Goal: Task Accomplishment & Management: Complete application form

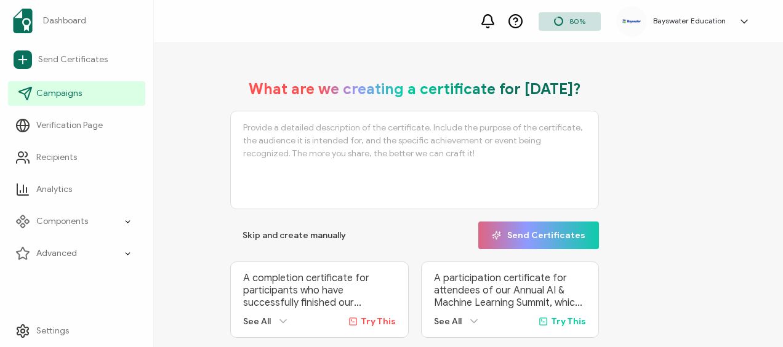
click at [69, 94] on span "Campaigns" at bounding box center [59, 93] width 46 height 12
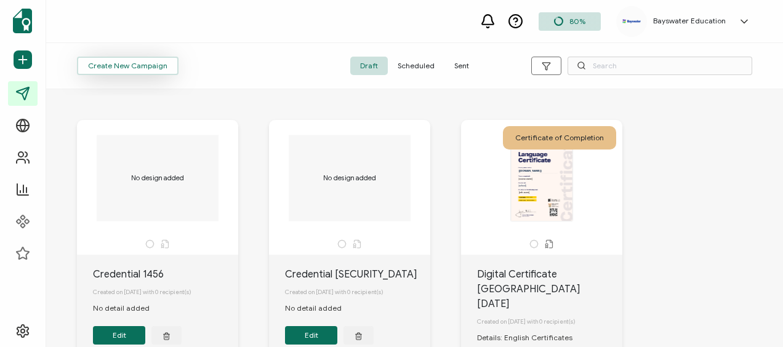
click at [145, 62] on span "Create New Campaign" at bounding box center [127, 65] width 79 height 7
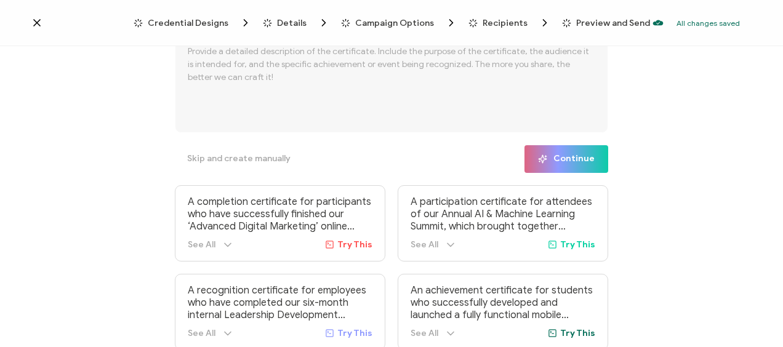
scroll to position [33, 0]
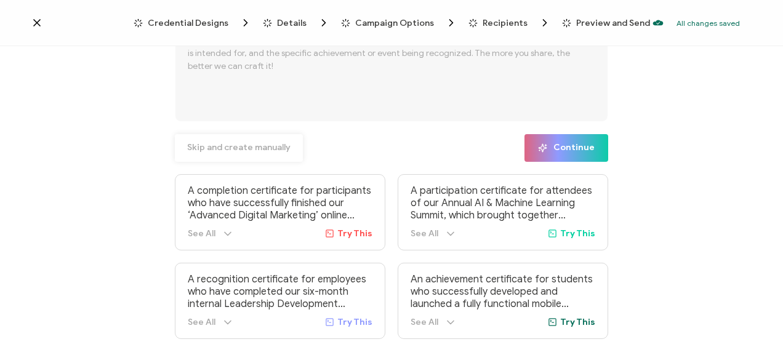
click at [239, 144] on span "Skip and create manually" at bounding box center [238, 147] width 103 height 9
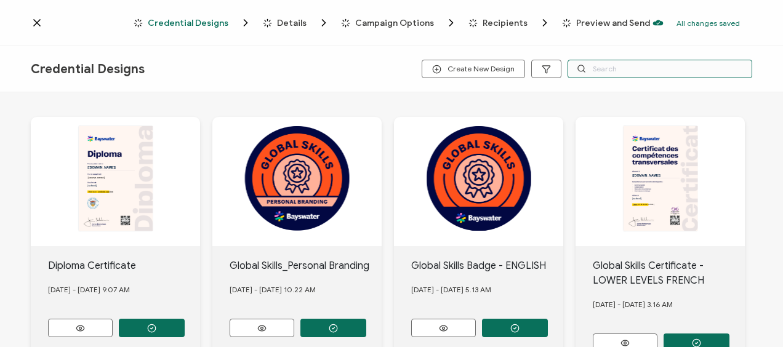
click at [605, 68] on input "text" at bounding box center [659, 69] width 185 height 18
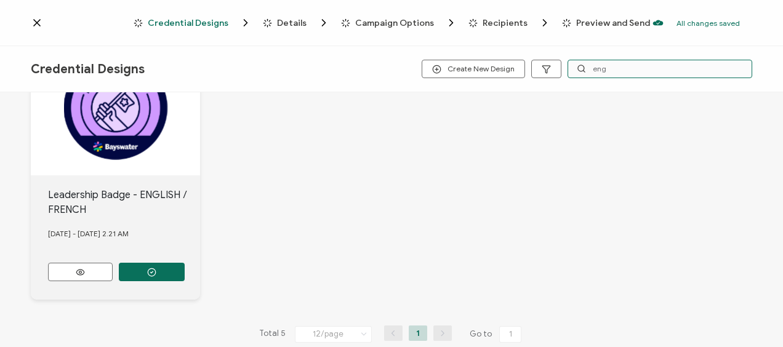
scroll to position [342, 0]
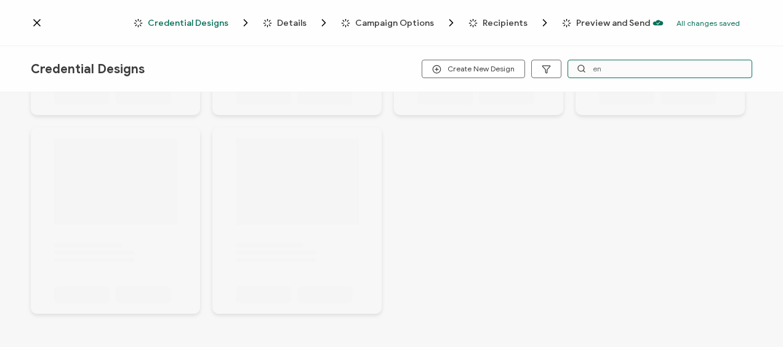
type input "e"
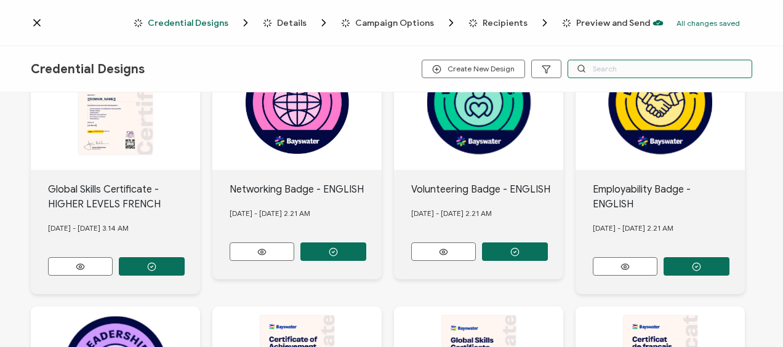
click at [612, 70] on input "text" at bounding box center [659, 69] width 185 height 18
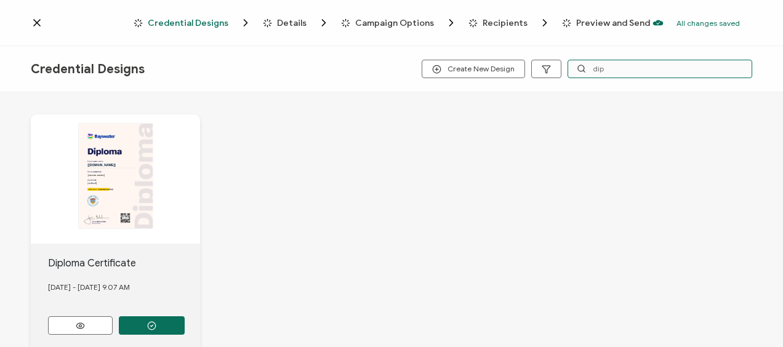
scroll to position [0, 0]
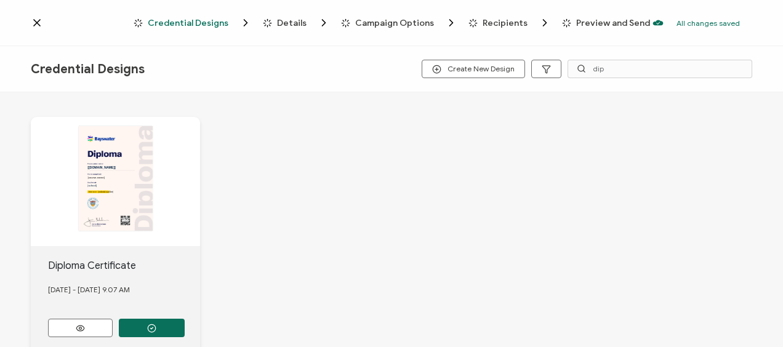
click at [485, 245] on div "The recipient’s full name, which will be automatically filled based on the info…" at bounding box center [391, 236] width 721 height 288
drag, startPoint x: 609, startPoint y: 70, endPoint x: 588, endPoint y: 65, distance: 22.1
click at [588, 65] on input "dip" at bounding box center [659, 69] width 185 height 18
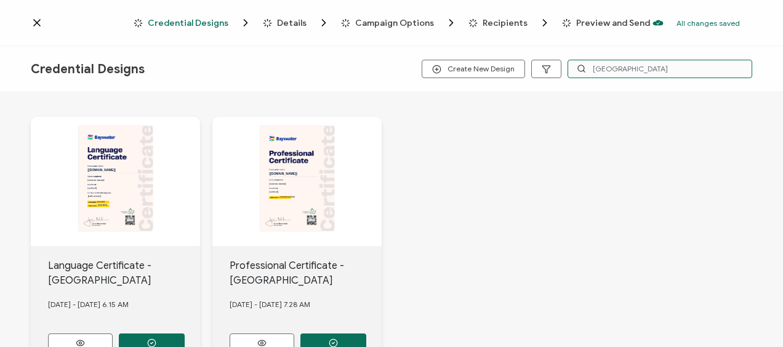
type input "[GEOGRAPHIC_DATA]"
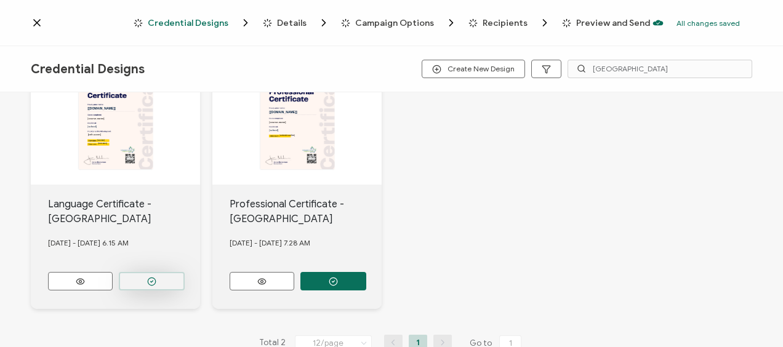
click at [146, 281] on button "button" at bounding box center [152, 281] width 66 height 18
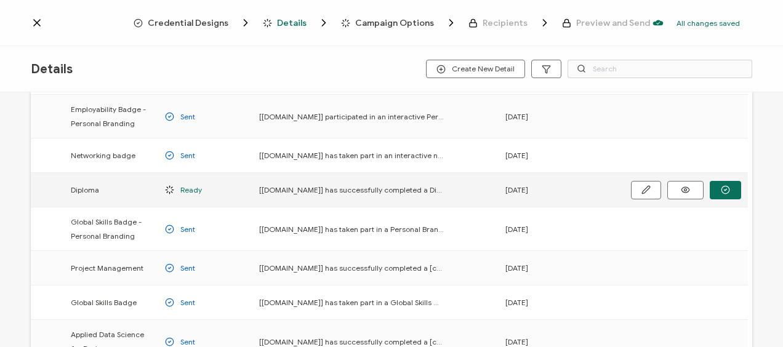
scroll to position [305, 0]
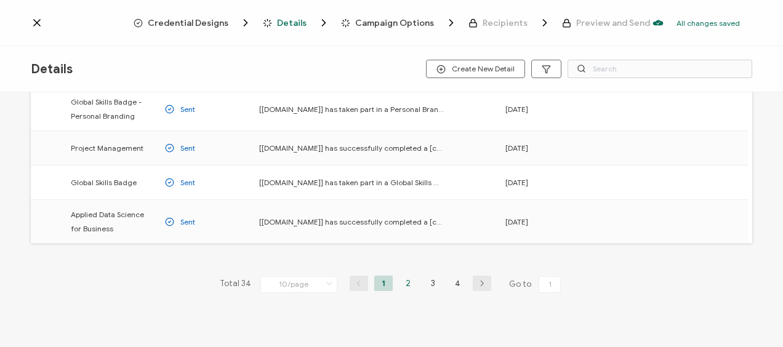
click at [400, 276] on li "2" at bounding box center [408, 283] width 18 height 15
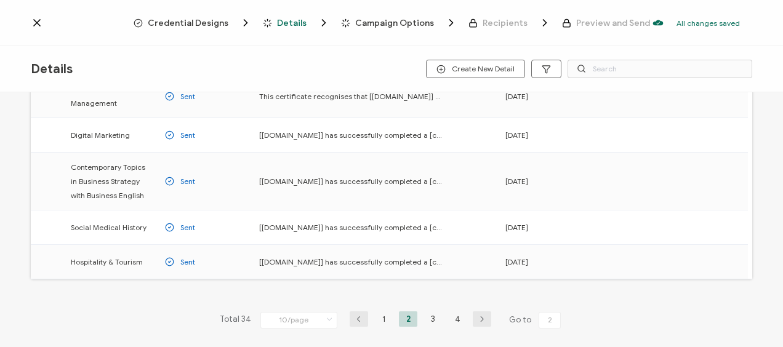
scroll to position [308, 0]
click at [427, 314] on li "3" at bounding box center [432, 317] width 18 height 15
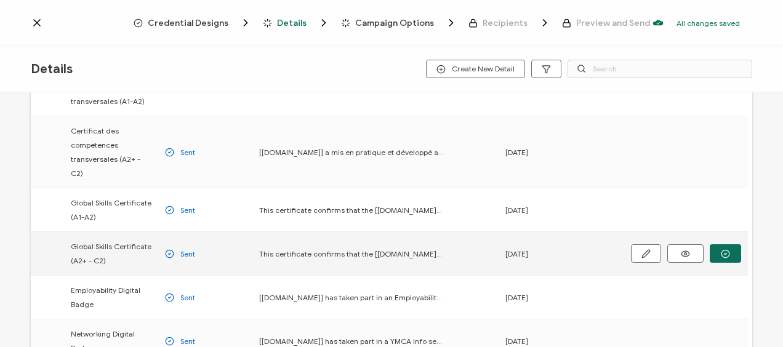
scroll to position [308, 0]
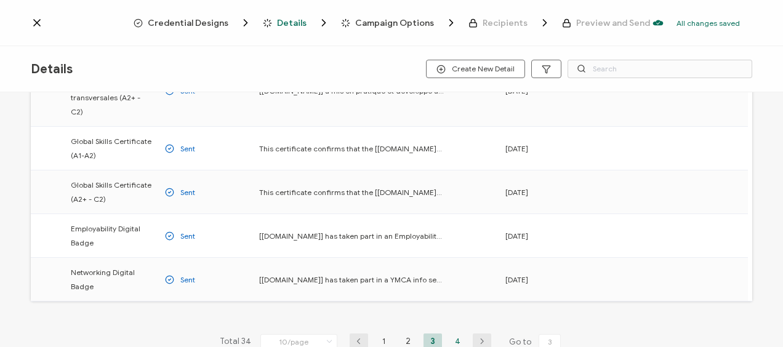
click at [448, 333] on li "4" at bounding box center [457, 340] width 18 height 15
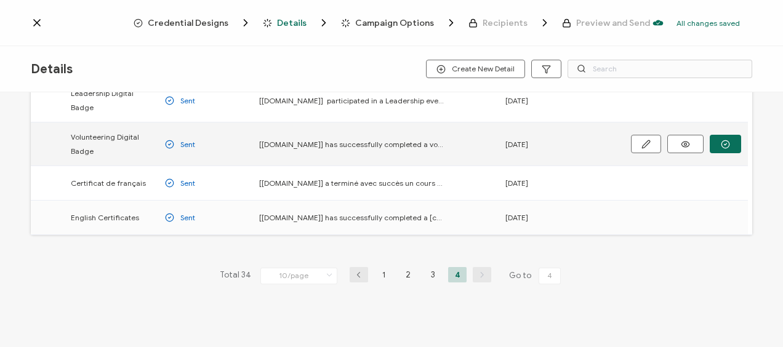
scroll to position [81, 0]
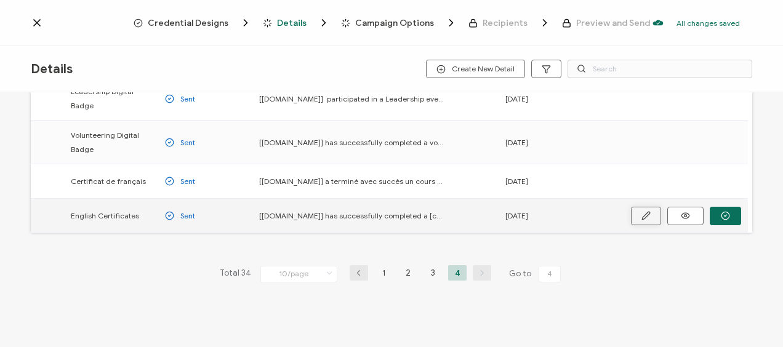
click at [0, 0] on icon "button" at bounding box center [0, 0] width 0 height 0
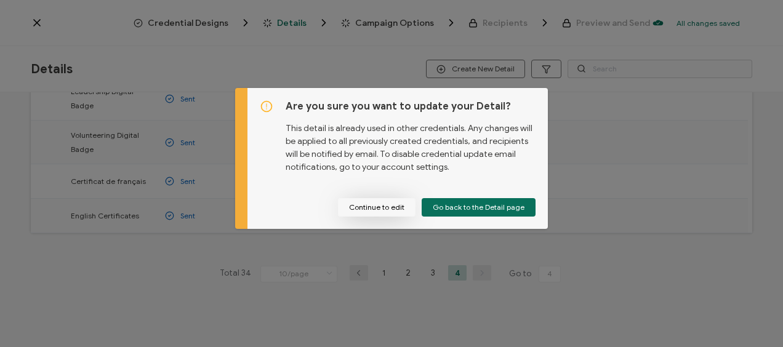
click at [380, 202] on button "Continue to edit" at bounding box center [377, 207] width 78 height 18
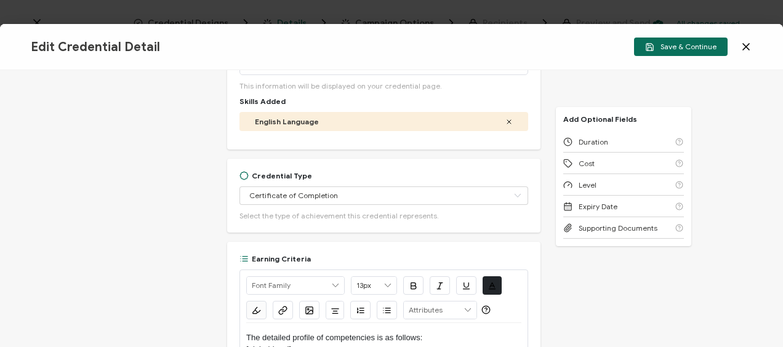
scroll to position [308, 0]
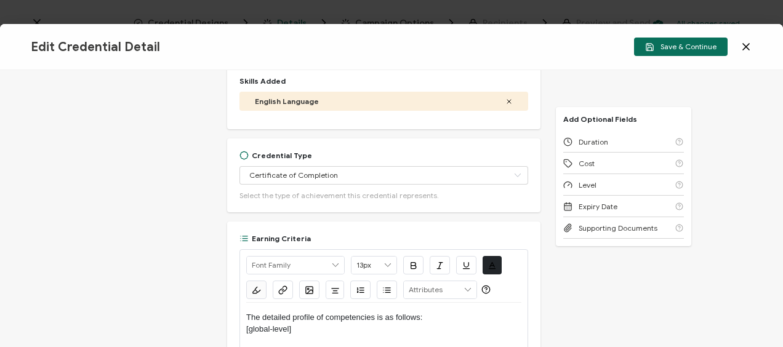
click at [751, 44] on icon at bounding box center [745, 47] width 12 height 12
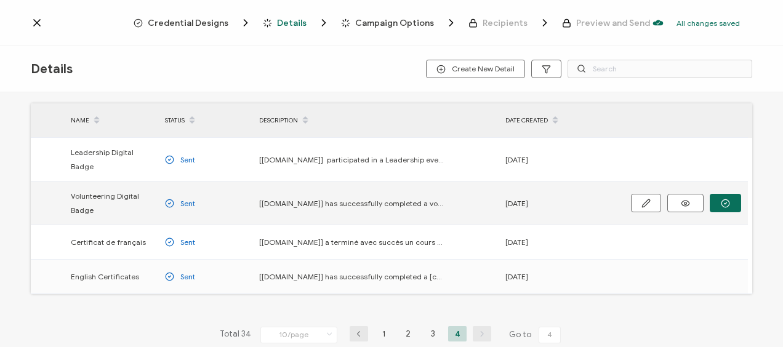
scroll to position [19, 0]
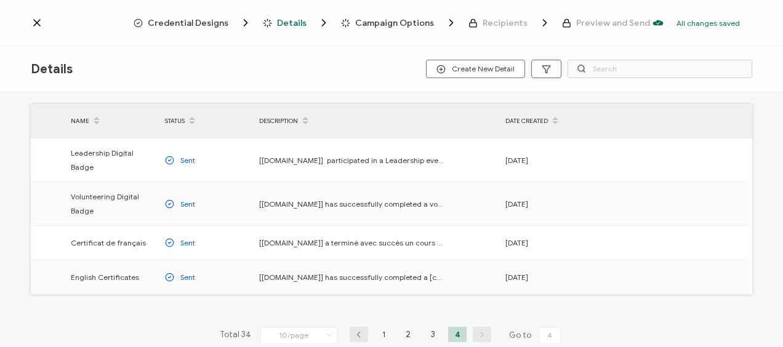
click at [550, 71] on icon "button" at bounding box center [545, 69] width 9 height 9
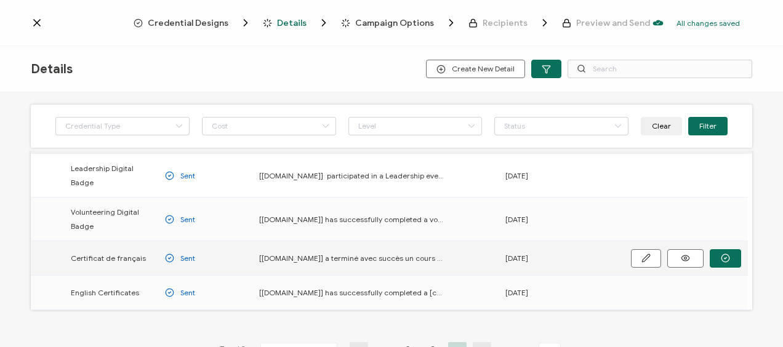
scroll to position [139, 0]
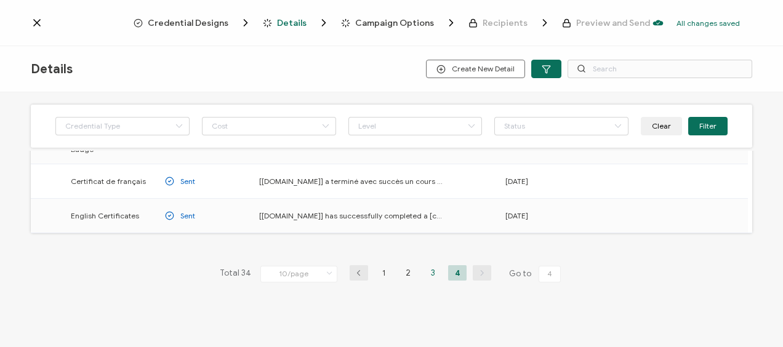
click at [432, 270] on li "3" at bounding box center [432, 272] width 18 height 15
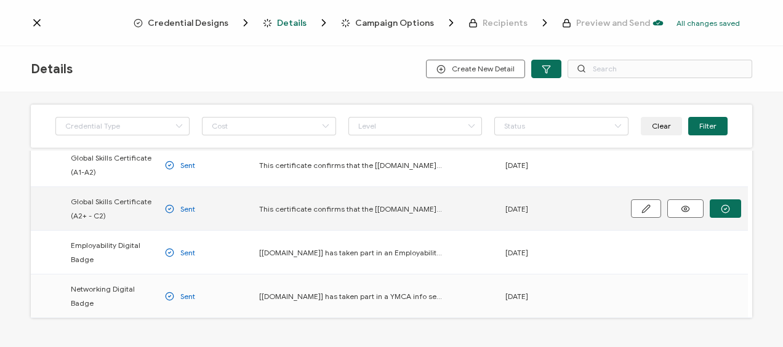
scroll to position [369, 0]
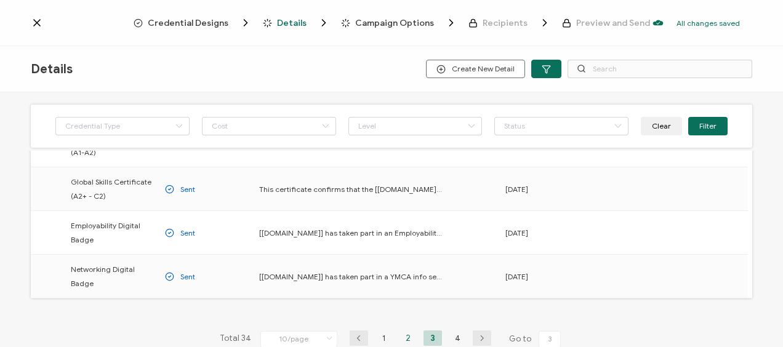
click at [405, 330] on li "2" at bounding box center [408, 337] width 18 height 15
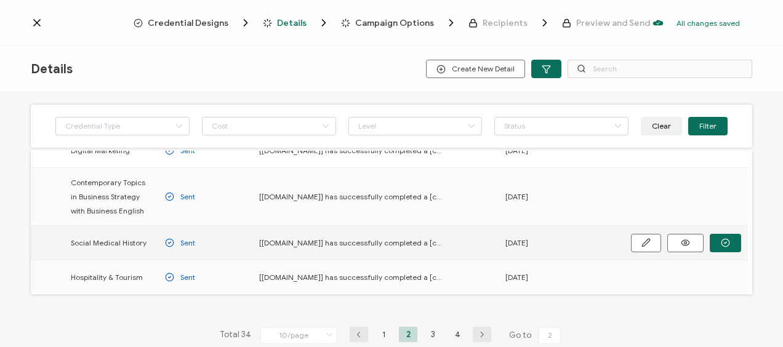
scroll to position [369, 0]
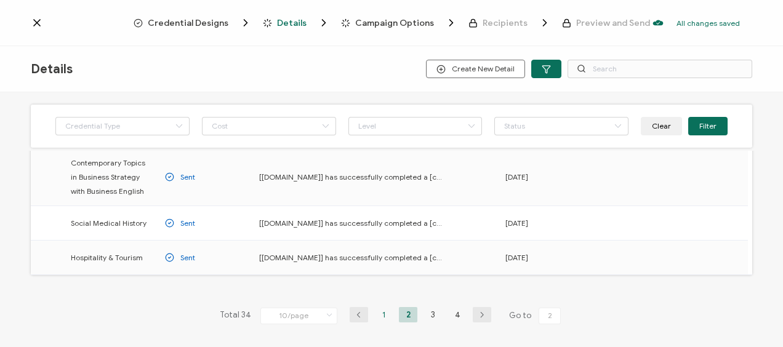
click at [385, 311] on li "1" at bounding box center [383, 314] width 18 height 15
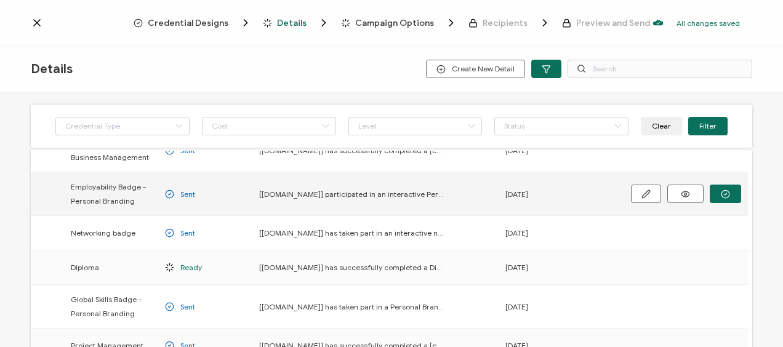
scroll to position [185, 0]
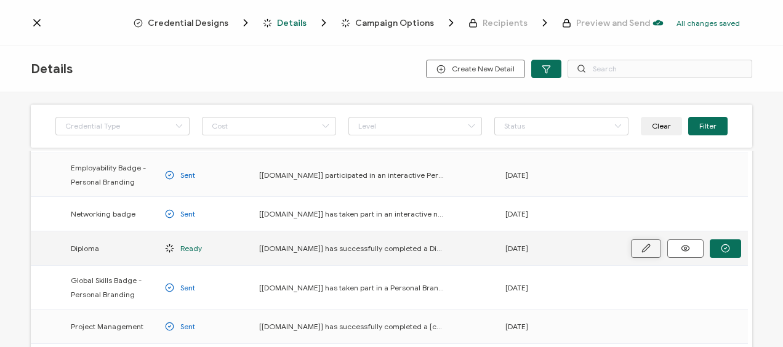
click at [0, 0] on button "button" at bounding box center [0, 0] width 0 height 0
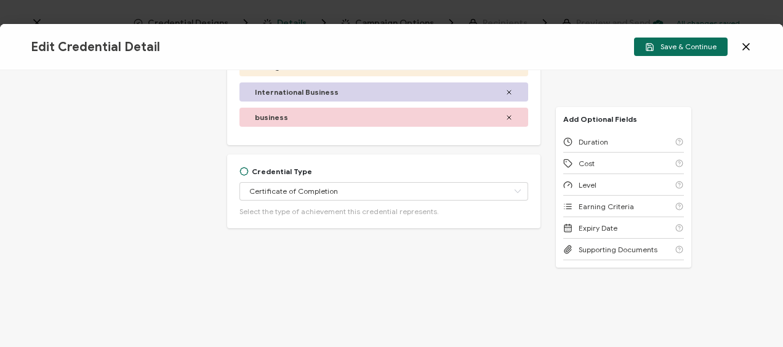
scroll to position [370, 0]
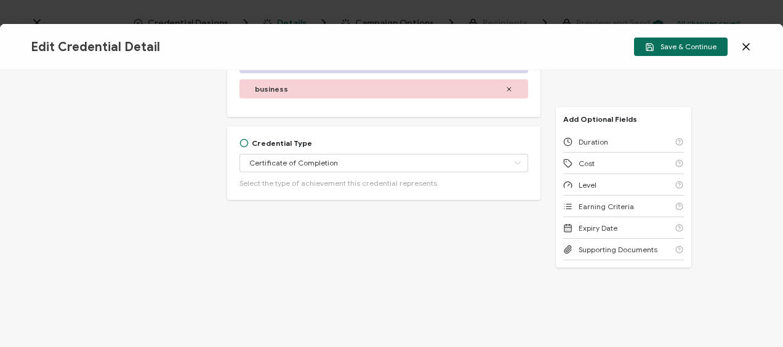
click at [746, 43] on icon at bounding box center [745, 47] width 12 height 12
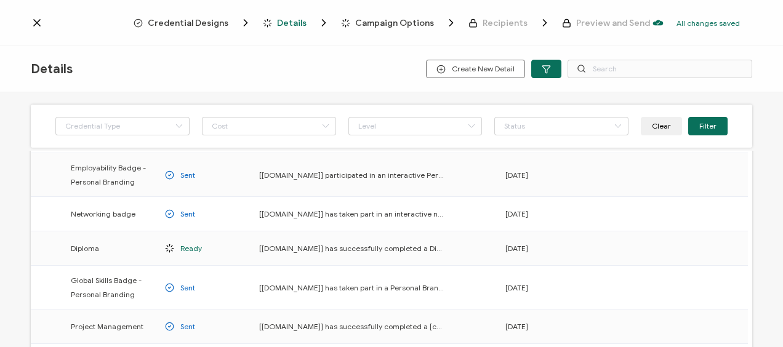
click at [298, 21] on span "Details" at bounding box center [292, 22] width 30 height 9
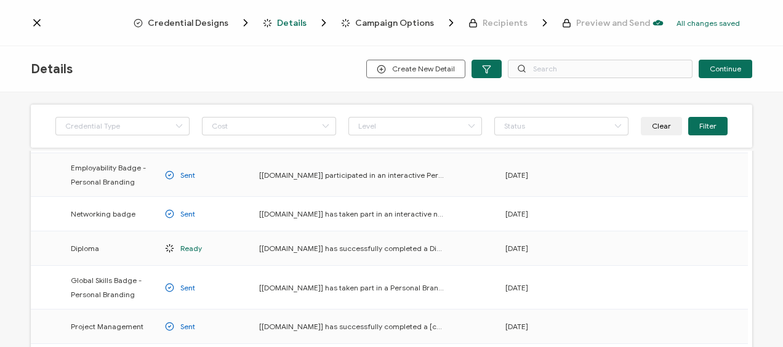
click at [194, 21] on span "Credential Designs" at bounding box center [188, 22] width 81 height 9
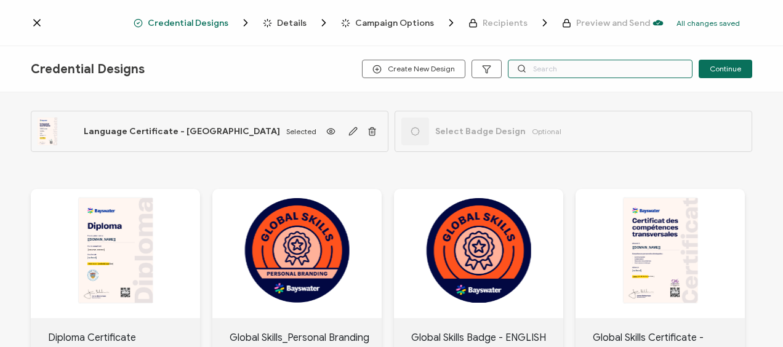
click at [548, 71] on input "text" at bounding box center [600, 69] width 185 height 18
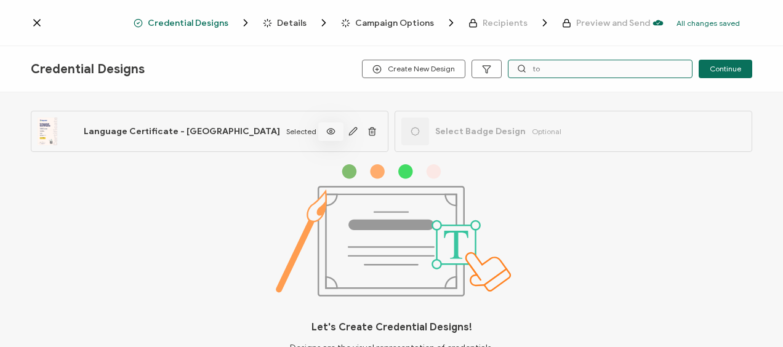
type input "to"
click at [330, 132] on icon at bounding box center [330, 131] width 15 height 9
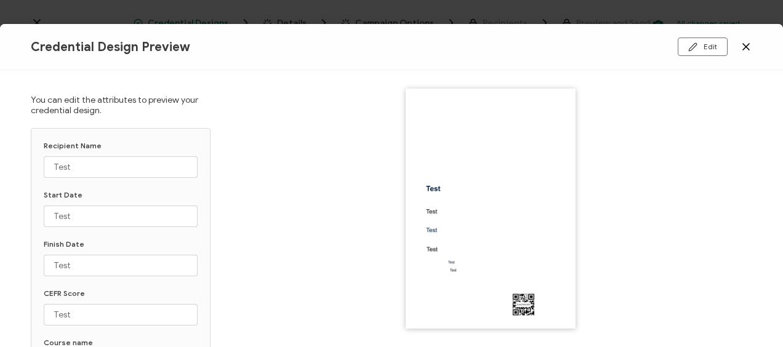
click at [745, 46] on icon at bounding box center [745, 47] width 12 height 12
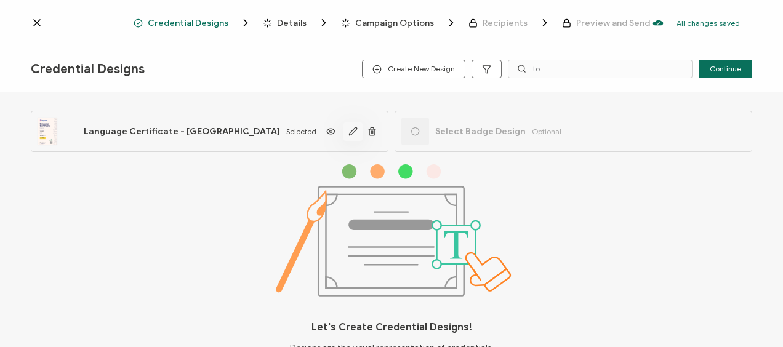
click at [352, 128] on icon "button" at bounding box center [352, 130] width 7 height 7
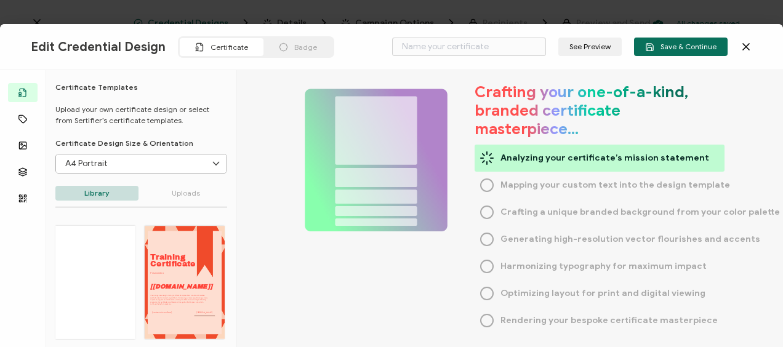
type input "Language Certificate - [GEOGRAPHIC_DATA]"
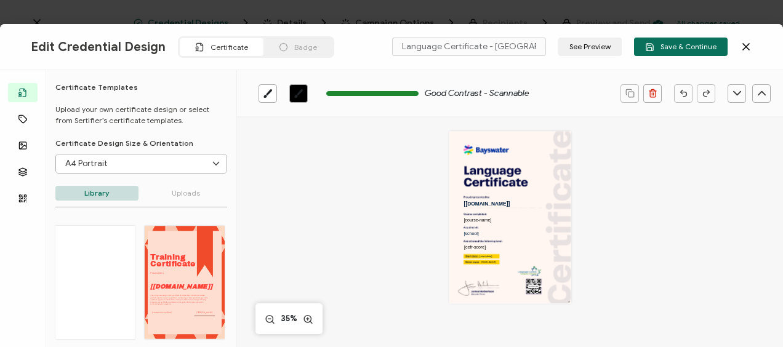
click at [229, 44] on span "Certificate" at bounding box center [229, 46] width 38 height 9
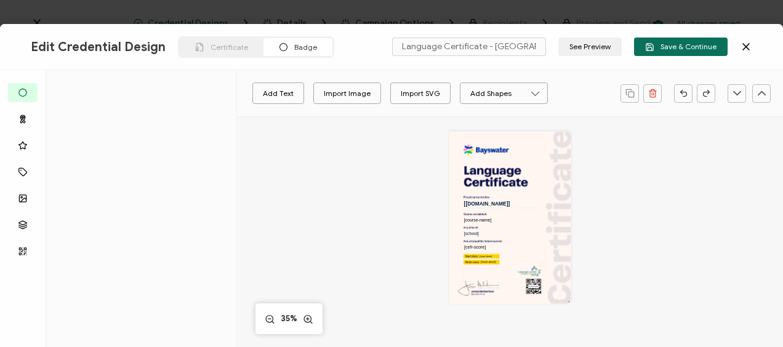
click at [756, 47] on div "Edit Credential Design Certificate Badge Language Certificate - [GEOGRAPHIC_DAT…" at bounding box center [391, 47] width 783 height 46
click at [748, 46] on icon at bounding box center [745, 47] width 12 height 12
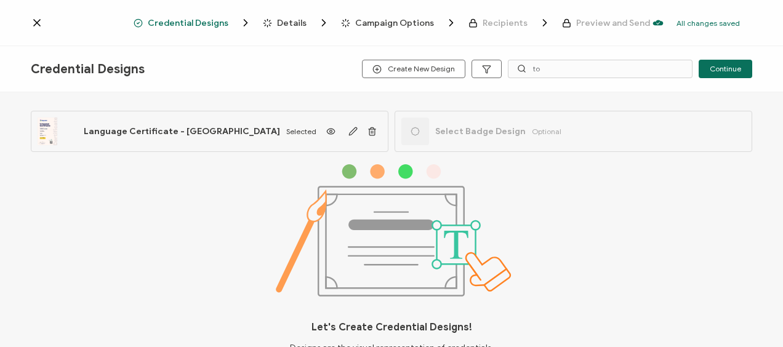
click at [25, 21] on div "Credential Designs Details Campaign Options Recipients Preview and Send All cha…" at bounding box center [391, 23] width 783 height 46
click at [37, 20] on icon at bounding box center [37, 23] width 12 height 12
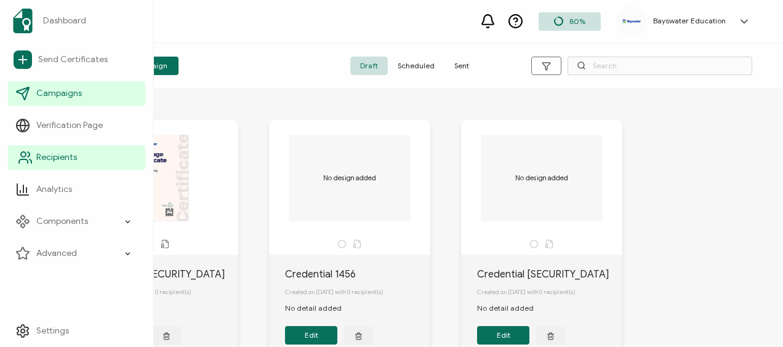
click at [64, 156] on span "Recipients" at bounding box center [56, 157] width 41 height 12
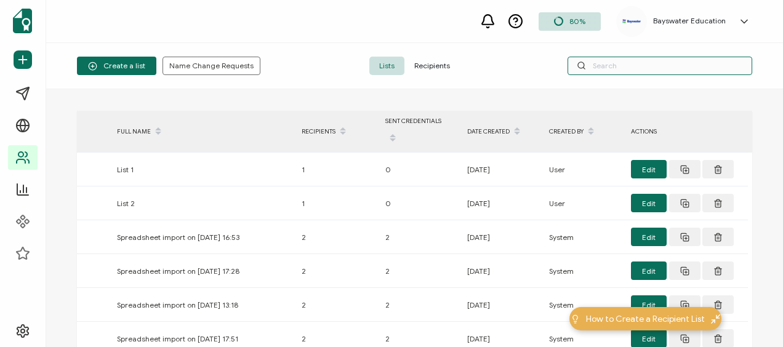
click at [616, 64] on input "text" at bounding box center [659, 66] width 185 height 18
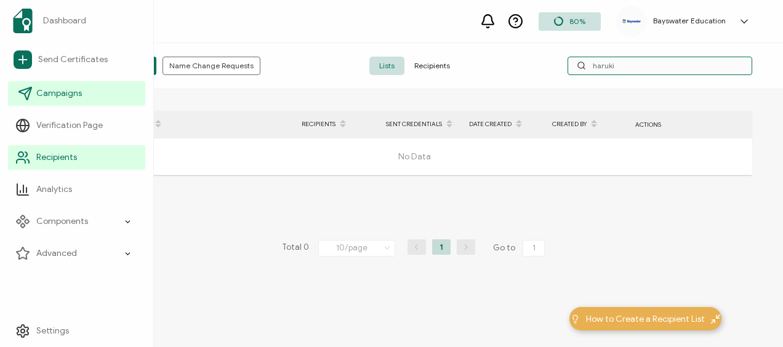
type input "haruki"
click at [57, 92] on span "Campaigns" at bounding box center [59, 93] width 46 height 12
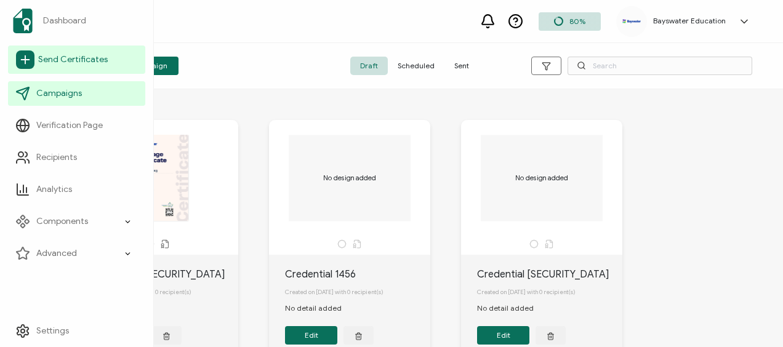
click at [66, 58] on span "Send Certificates" at bounding box center [73, 60] width 70 height 12
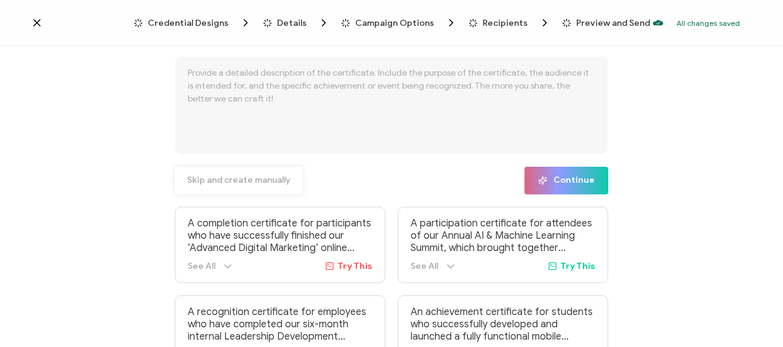
click at [241, 183] on span "Skip and create manually" at bounding box center [238, 180] width 103 height 9
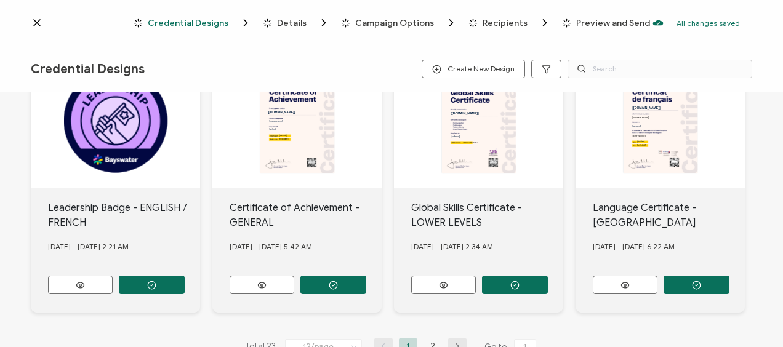
scroll to position [615, 0]
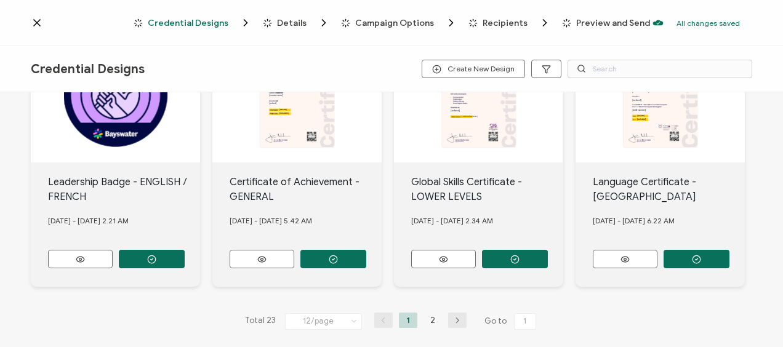
click at [456, 317] on icon "button" at bounding box center [457, 320] width 18 height 7
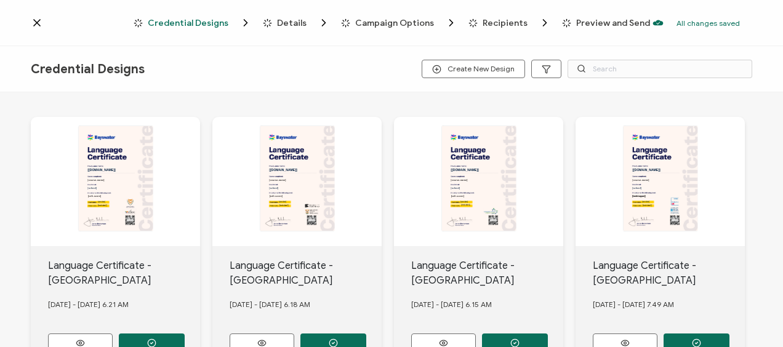
click at [200, 202] on div "The recipient’s full name, which will be automatically filled based on the info…" at bounding box center [115, 181] width 169 height 129
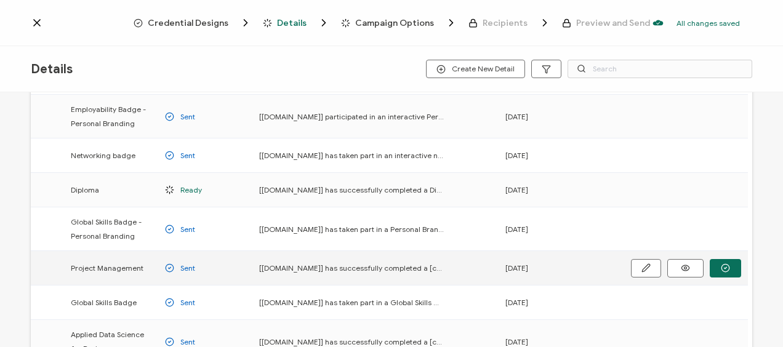
scroll to position [246, 0]
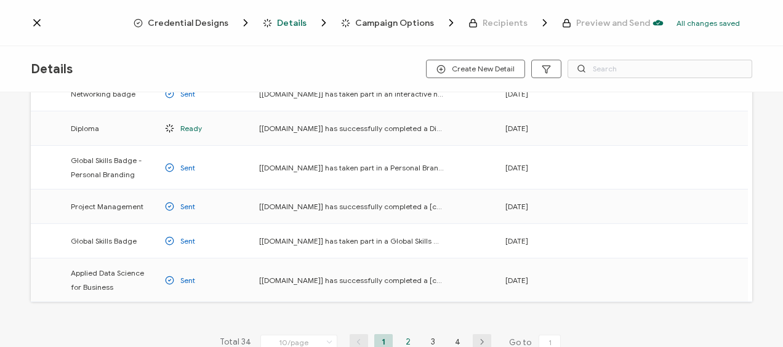
click at [404, 334] on li "2" at bounding box center [408, 341] width 18 height 15
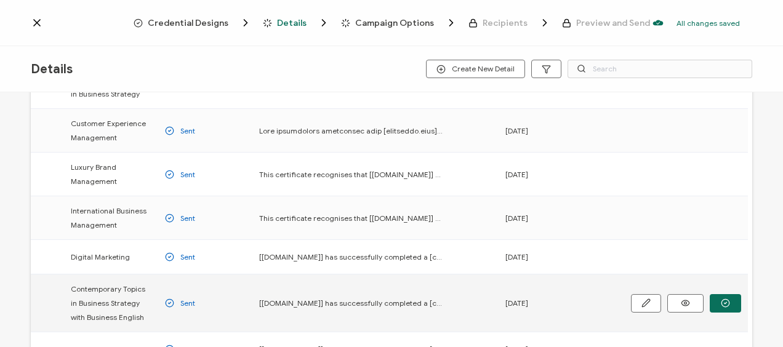
scroll to position [308, 0]
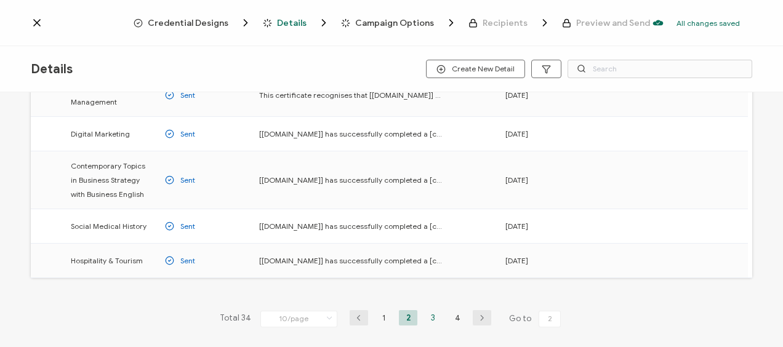
click at [430, 315] on li "3" at bounding box center [432, 317] width 18 height 15
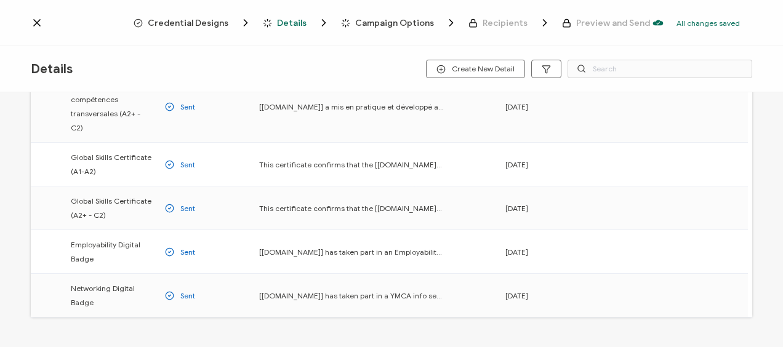
scroll to position [351, 0]
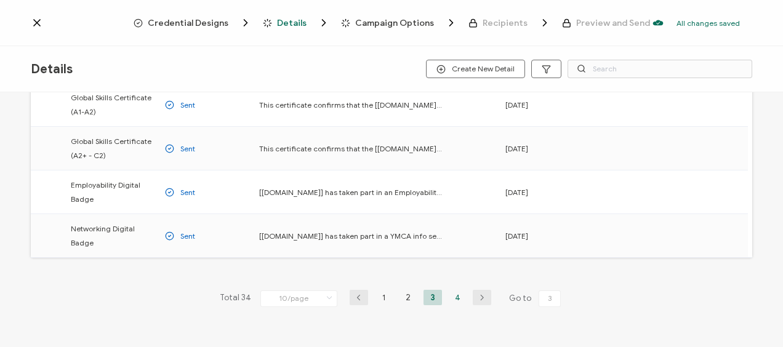
click at [455, 290] on li "4" at bounding box center [457, 297] width 18 height 15
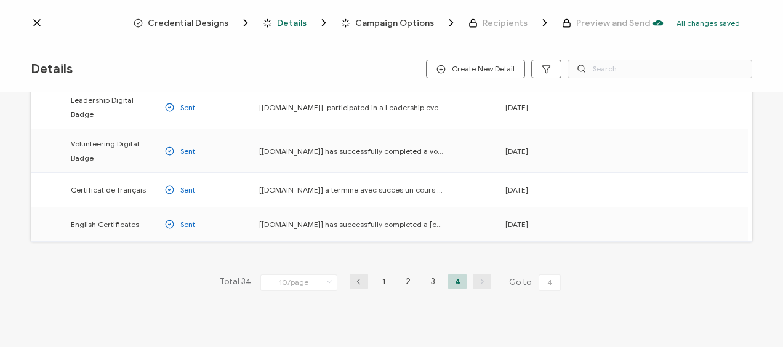
scroll to position [81, 0]
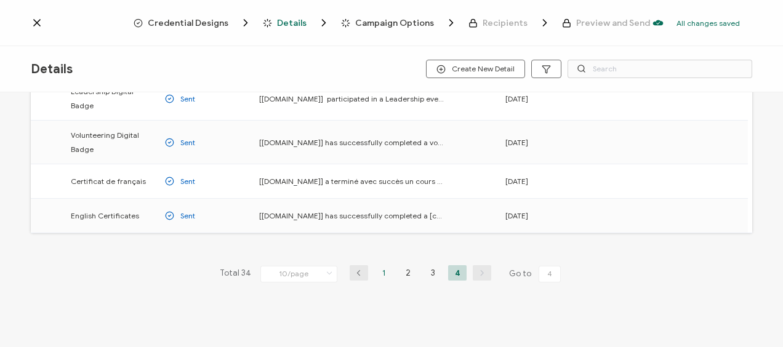
click at [380, 271] on li "1" at bounding box center [383, 272] width 18 height 15
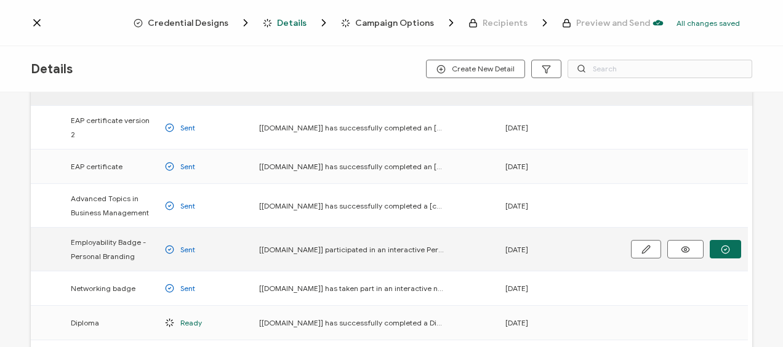
scroll to position [123, 0]
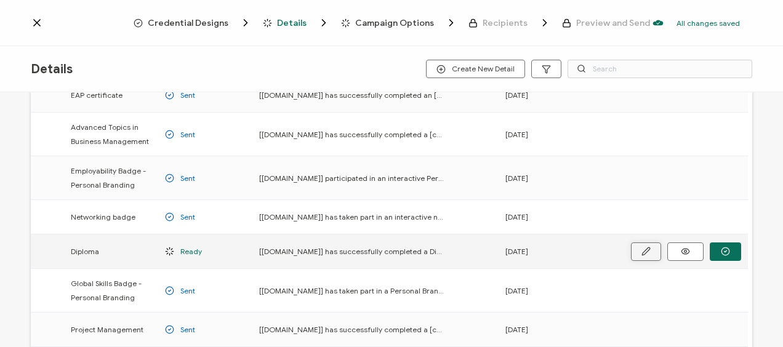
click at [0, 0] on icon "button" at bounding box center [0, 0] width 0 height 0
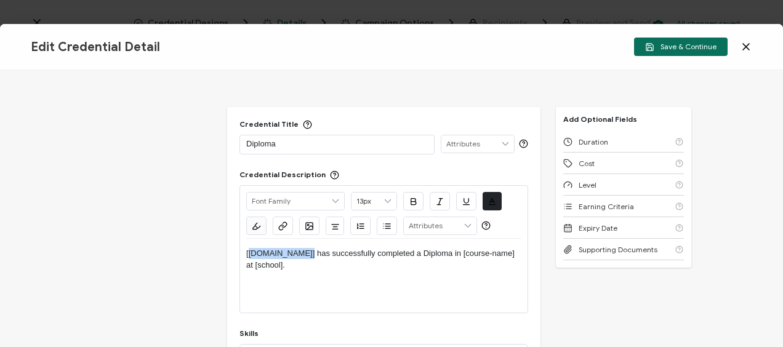
drag, startPoint x: 299, startPoint y: 252, endPoint x: 247, endPoint y: 250, distance: 52.4
click at [247, 250] on p "[[DOMAIN_NAME]] has successfully completed a Diploma in [course-name] at [schoo…" at bounding box center [383, 259] width 275 height 23
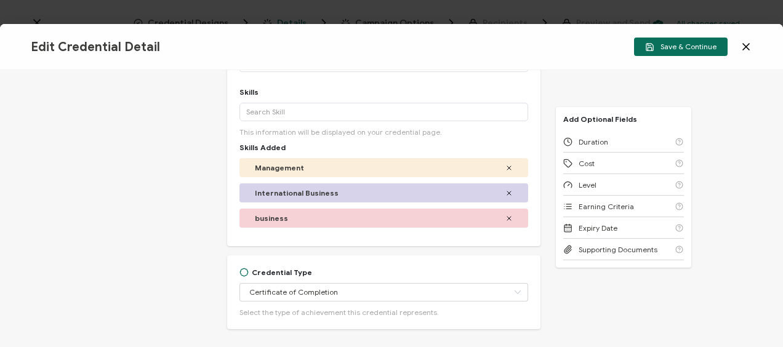
scroll to position [246, 0]
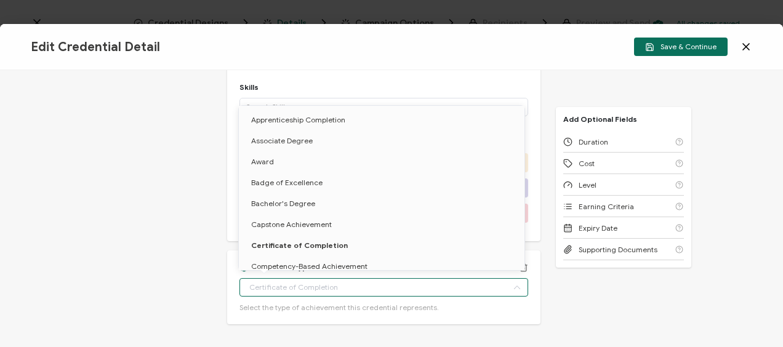
click at [348, 288] on input "text" at bounding box center [383, 287] width 289 height 18
type input "Certificate of Completion"
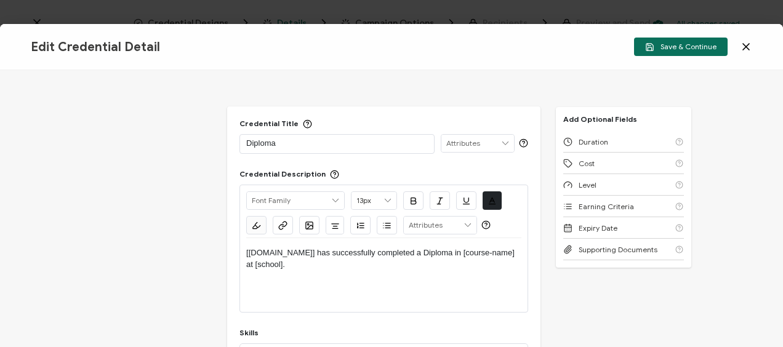
scroll to position [0, 0]
click at [749, 47] on icon at bounding box center [745, 47] width 12 height 12
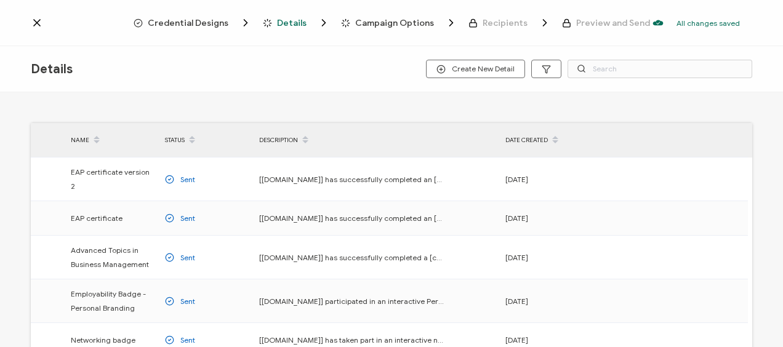
click at [408, 21] on span "Campaign Options" at bounding box center [394, 22] width 79 height 9
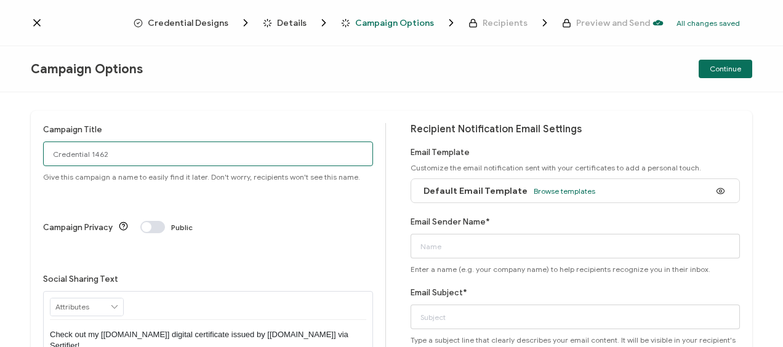
click at [89, 151] on input "Credential 1462" at bounding box center [208, 153] width 330 height 25
drag, startPoint x: 121, startPoint y: 151, endPoint x: 48, endPoint y: 151, distance: 72.6
click at [48, 151] on input "Credential 1462" at bounding box center [208, 153] width 330 height 25
type input "Toronto2025-[DATE]"
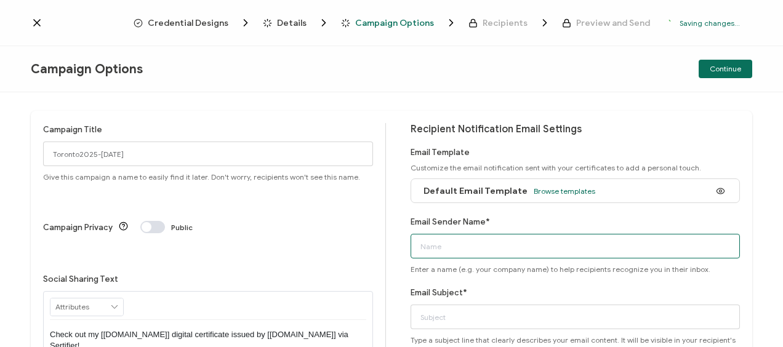
click at [479, 242] on input "Email Sender Name*" at bounding box center [575, 246] width 330 height 25
type input "Bayswater [GEOGRAPHIC_DATA]"
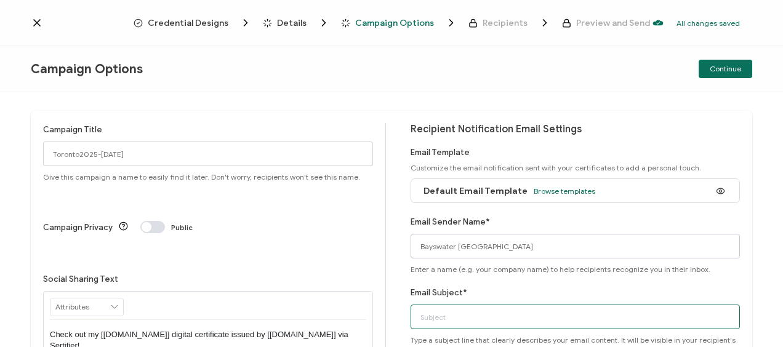
type input "Bayswater Digital Certificate"
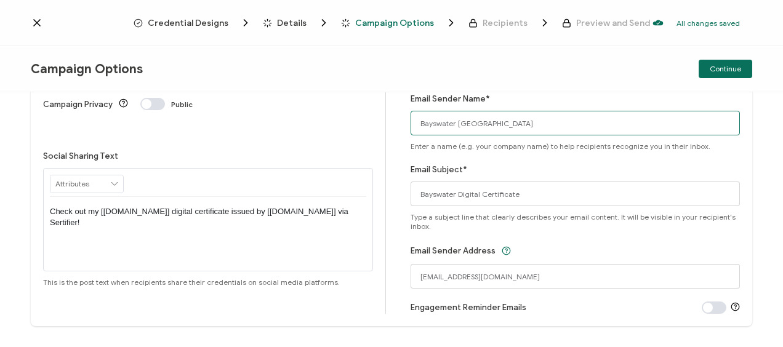
scroll to position [145, 0]
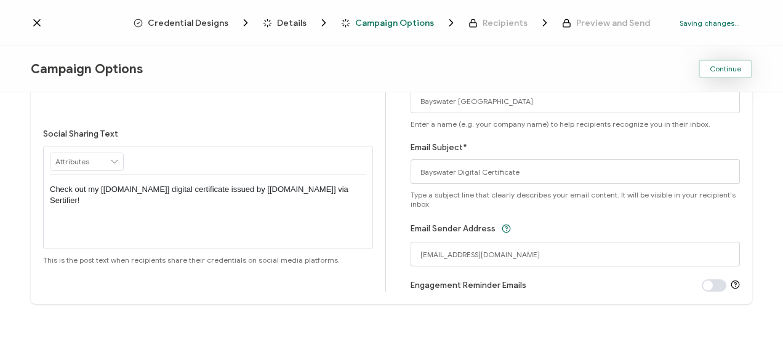
click at [723, 70] on span "Continue" at bounding box center [724, 68] width 31 height 7
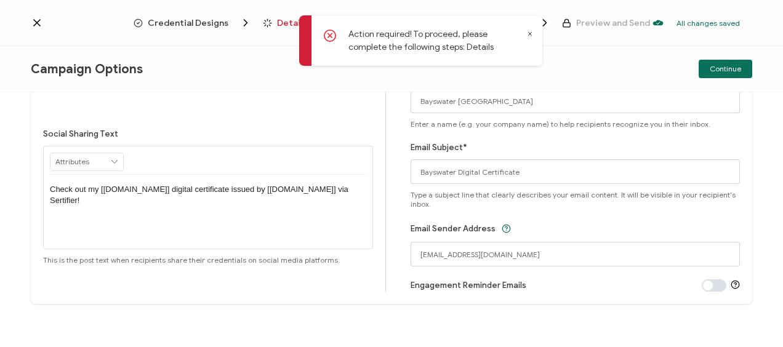
click at [533, 33] on div "Action required! To proceed, please complete the following steps: Details" at bounding box center [420, 40] width 243 height 50
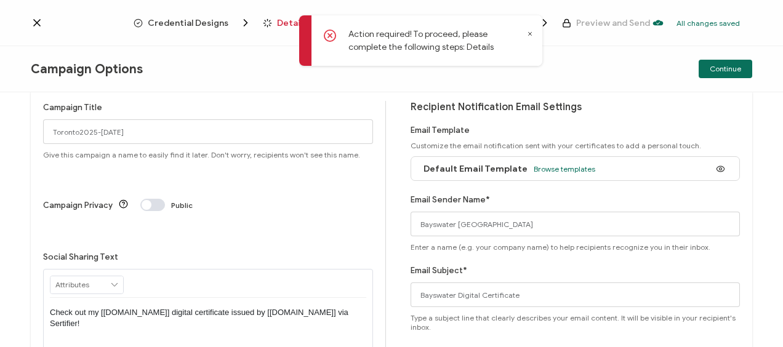
scroll to position [0, 0]
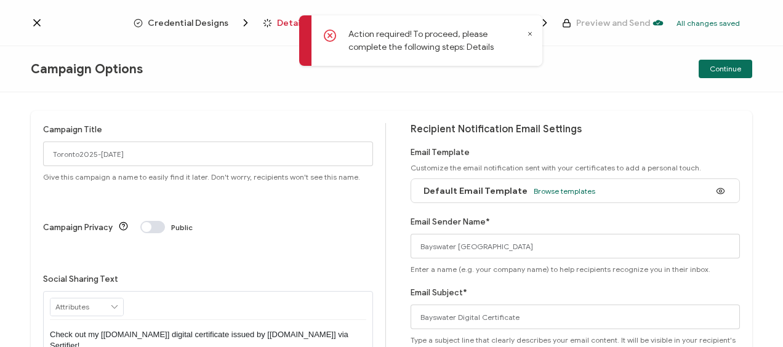
click at [287, 22] on span "Details" at bounding box center [292, 22] width 30 height 9
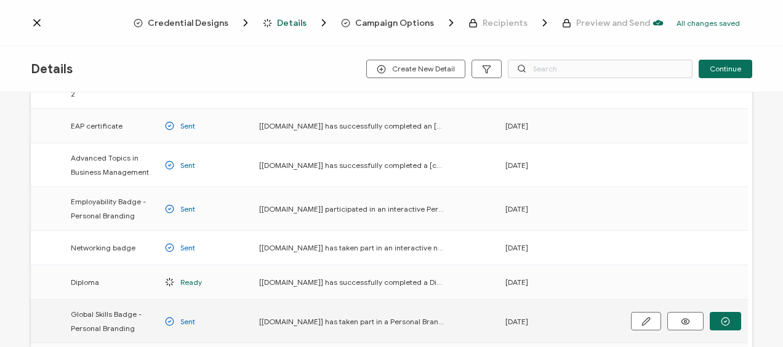
scroll to position [123, 0]
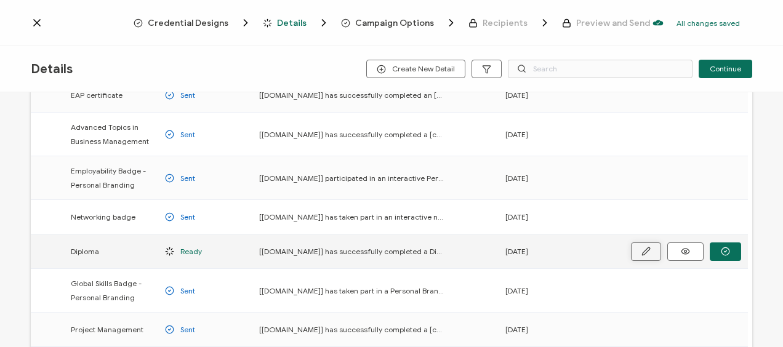
click at [0, 0] on button "button" at bounding box center [0, 0] width 0 height 0
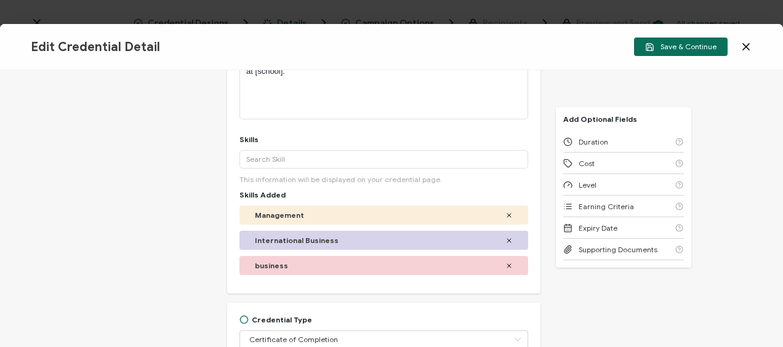
scroll to position [246, 0]
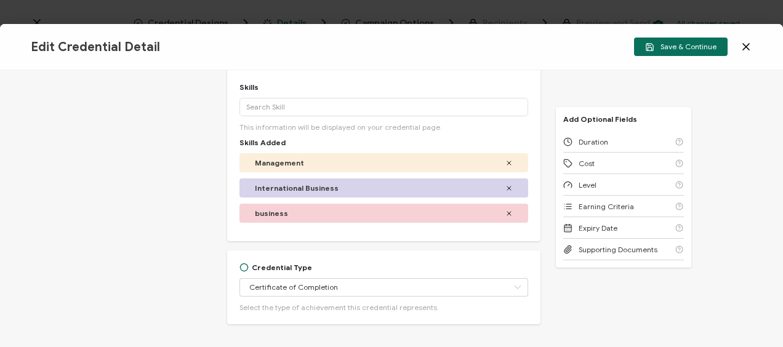
click at [507, 162] on icon at bounding box center [509, 163] width 4 height 4
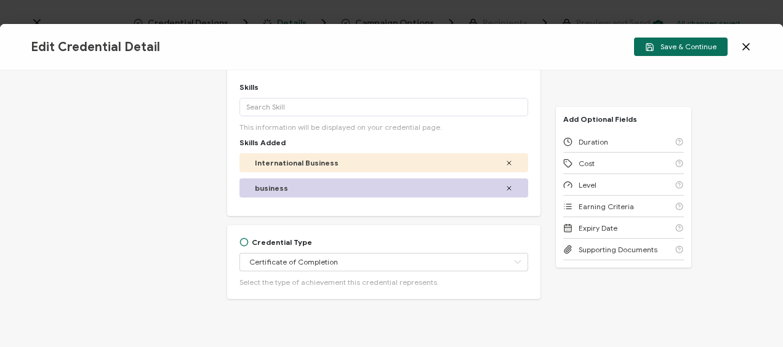
click at [505, 162] on icon at bounding box center [508, 162] width 7 height 7
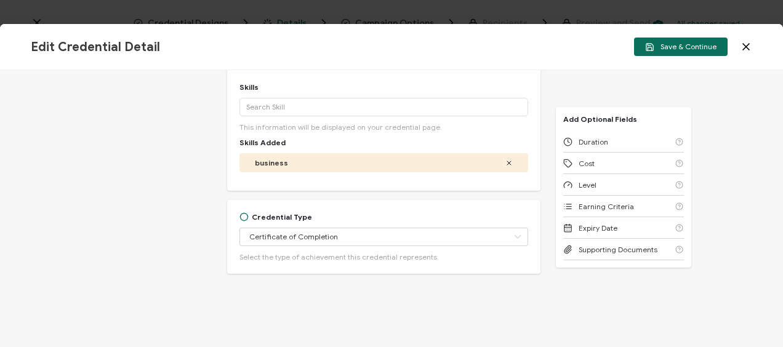
click at [505, 162] on icon at bounding box center [508, 162] width 7 height 7
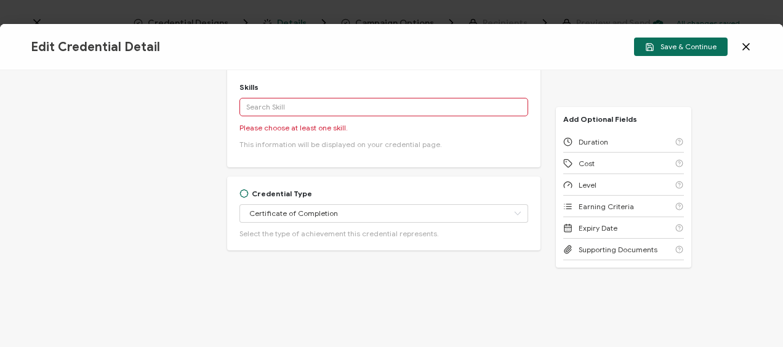
scroll to position [123, 0]
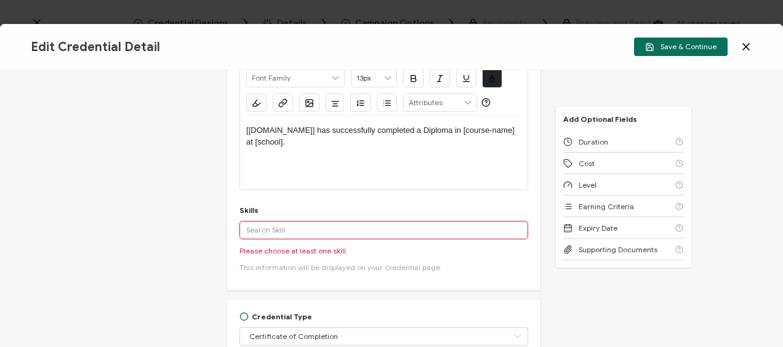
click at [274, 230] on input "text" at bounding box center [383, 230] width 289 height 18
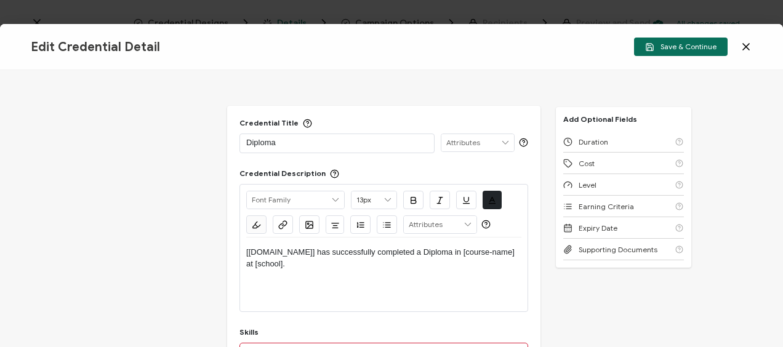
scroll to position [0, 0]
type input "bus"
click at [747, 44] on icon at bounding box center [745, 47] width 12 height 12
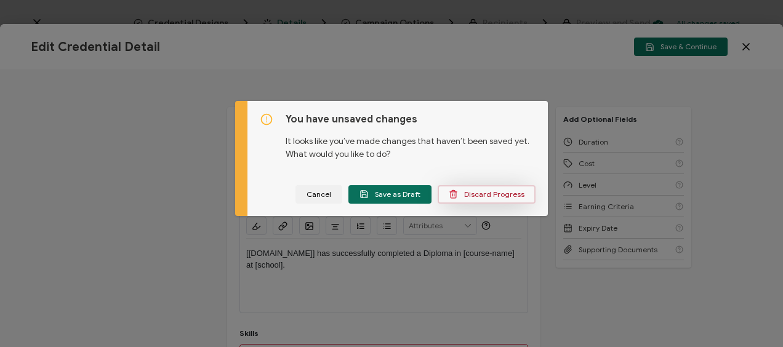
click at [500, 193] on span "Discard Progress" at bounding box center [486, 193] width 76 height 9
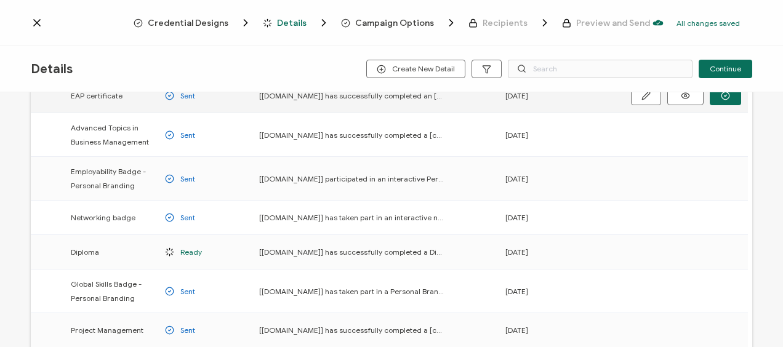
scroll to position [123, 0]
click at [290, 25] on span "Details" at bounding box center [292, 22] width 30 height 9
click at [185, 23] on span "Credential Designs" at bounding box center [188, 22] width 81 height 9
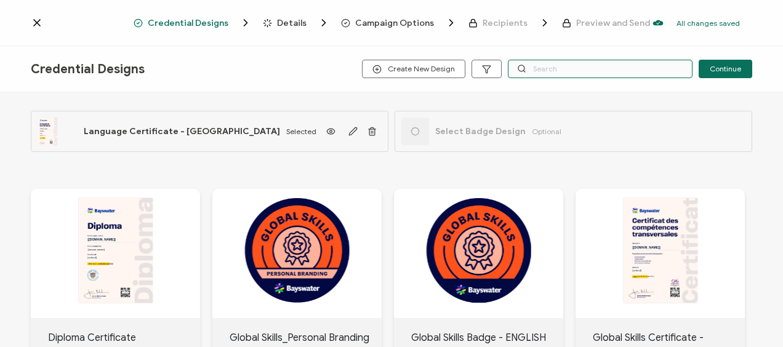
click at [517, 66] on input "text" at bounding box center [600, 69] width 185 height 18
click at [354, 128] on icon "button" at bounding box center [352, 130] width 7 height 7
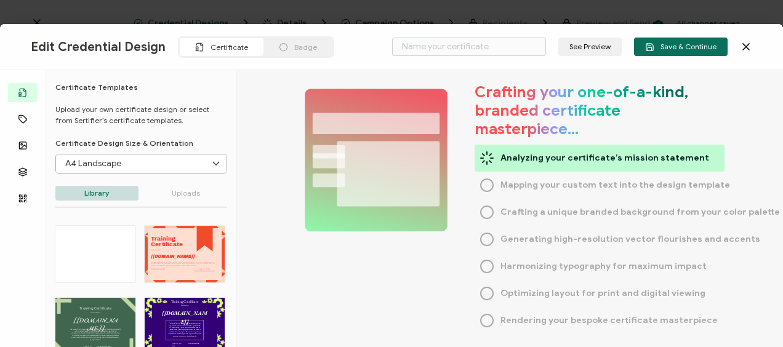
type input "Language Certificate - [GEOGRAPHIC_DATA]"
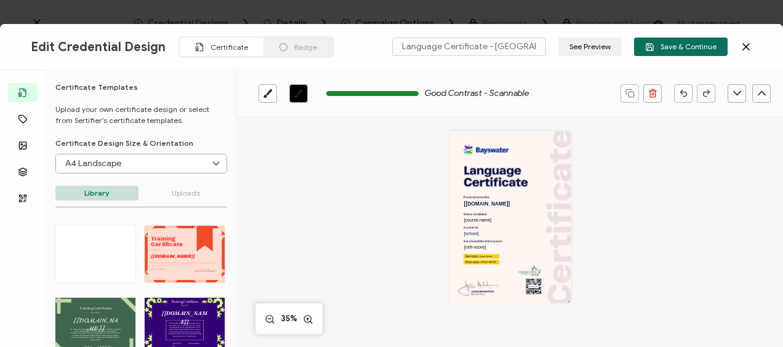
click at [742, 47] on icon at bounding box center [745, 47] width 12 height 12
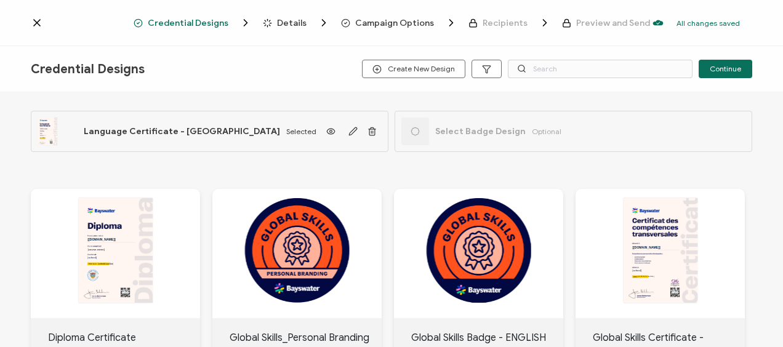
click at [168, 133] on span "Language Certificate - [GEOGRAPHIC_DATA]" at bounding box center [182, 131] width 196 height 10
click at [738, 69] on span "Continue" at bounding box center [724, 68] width 31 height 7
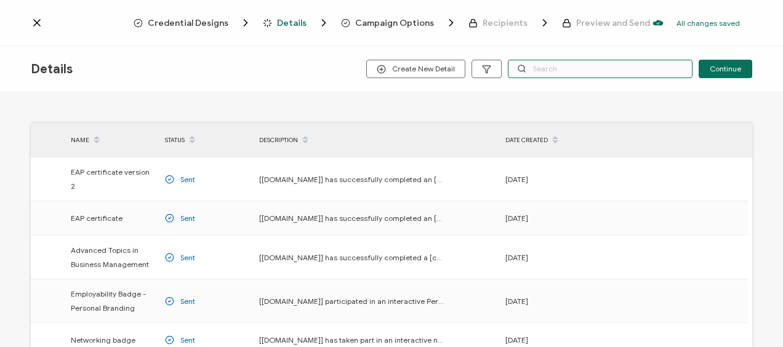
click at [581, 68] on input "text" at bounding box center [600, 69] width 185 height 18
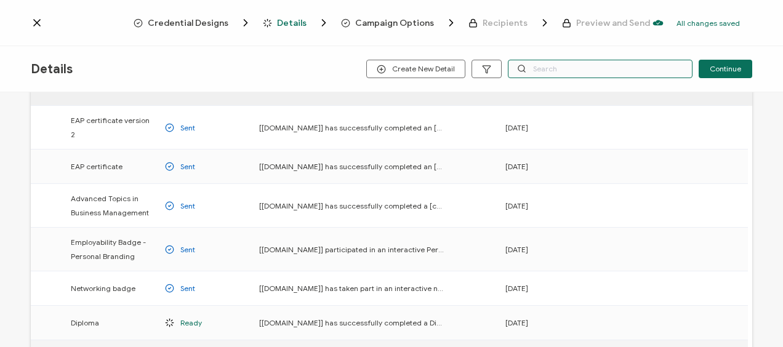
scroll to position [185, 0]
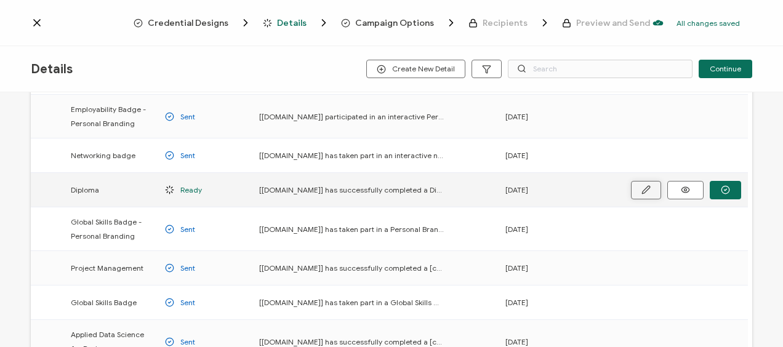
click at [0, 0] on icon "button" at bounding box center [0, 0] width 0 height 0
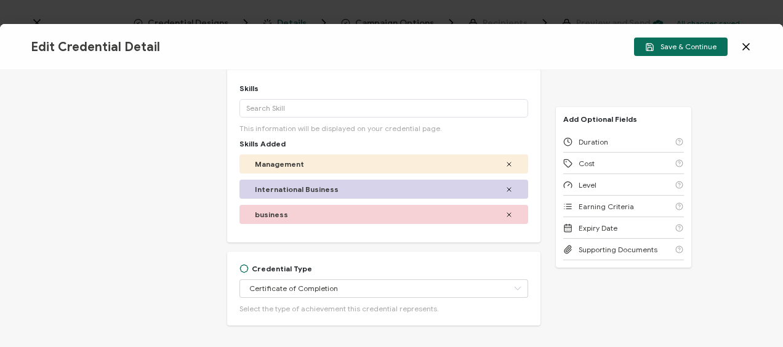
scroll to position [246, 0]
click at [746, 42] on icon at bounding box center [745, 47] width 12 height 12
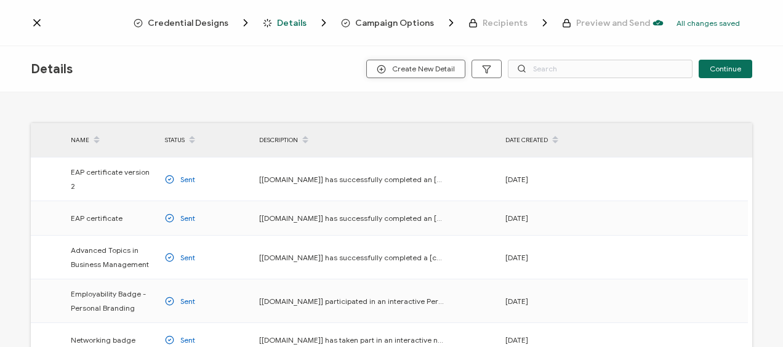
click at [434, 72] on span "Create New Detail" at bounding box center [416, 69] width 78 height 9
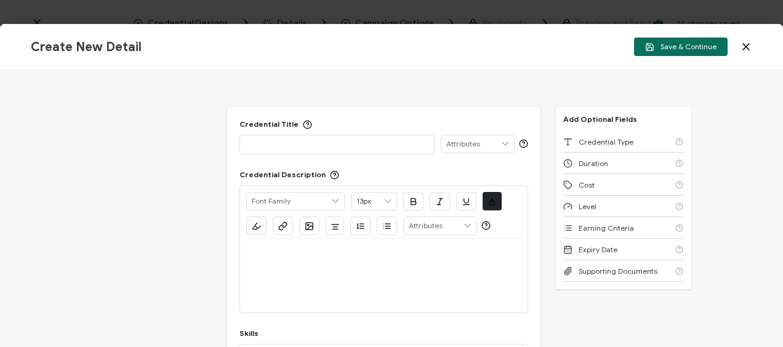
click at [740, 46] on icon at bounding box center [745, 47] width 12 height 12
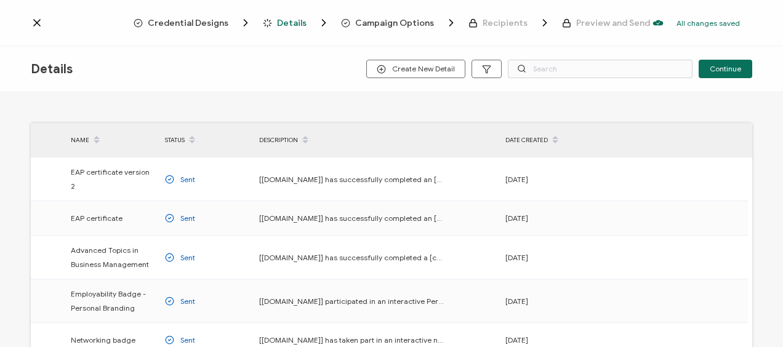
click at [404, 22] on span "Campaign Options" at bounding box center [394, 22] width 79 height 9
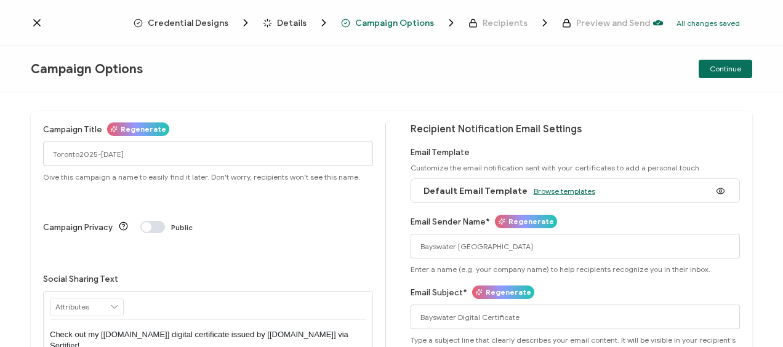
click at [551, 189] on span "Browse templates" at bounding box center [564, 190] width 62 height 9
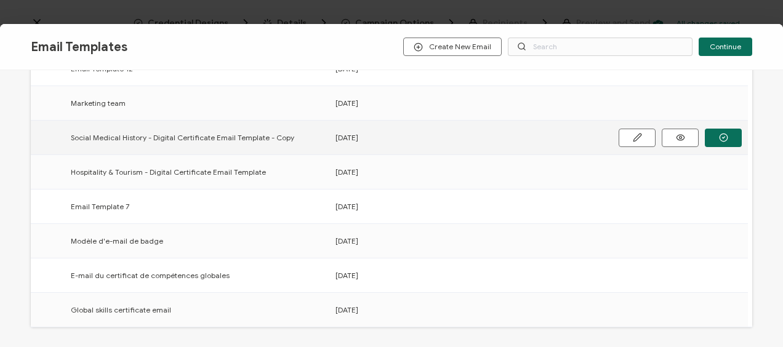
scroll to position [246, 0]
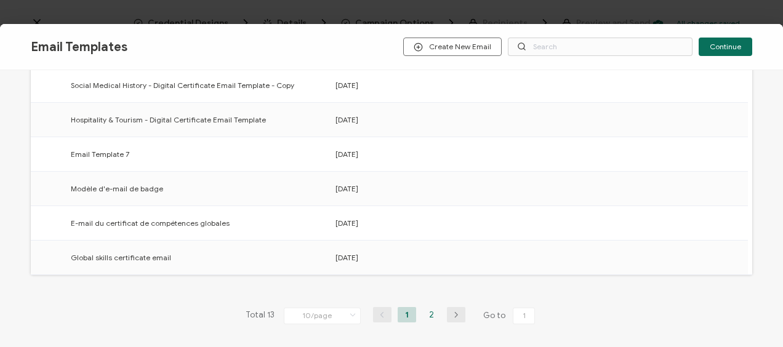
click at [428, 309] on li "2" at bounding box center [431, 314] width 18 height 15
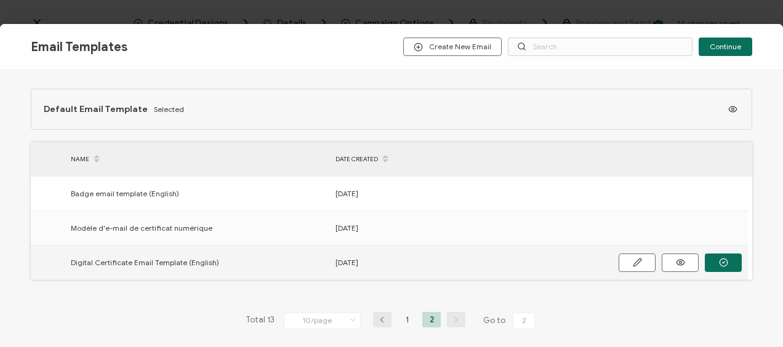
click at [161, 265] on span "Digital Certificate Email Template (English)" at bounding box center [145, 262] width 148 height 14
click at [101, 264] on span "Digital Certificate Email Template (English)" at bounding box center [145, 262] width 148 height 14
click at [0, 0] on icon at bounding box center [0, 0] width 0 height 0
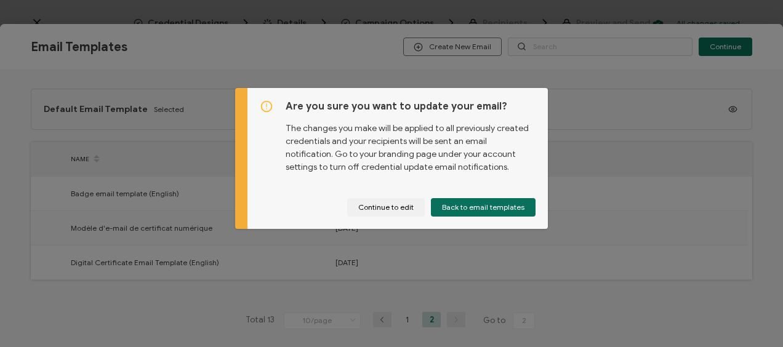
click at [573, 312] on div "Are you sure you want to update your email? The changes you make will be applie…" at bounding box center [391, 173] width 783 height 347
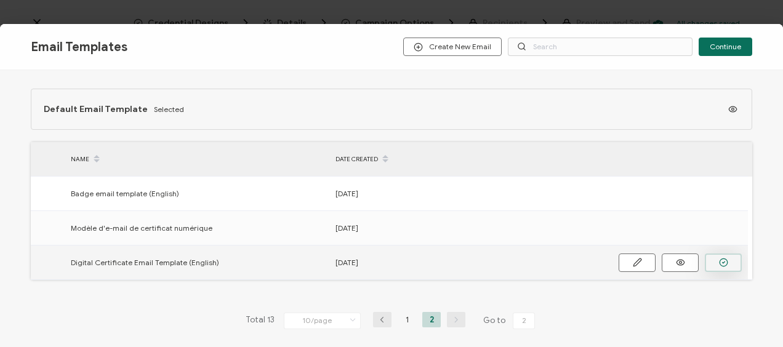
click at [0, 0] on icon "button" at bounding box center [0, 0] width 0 height 0
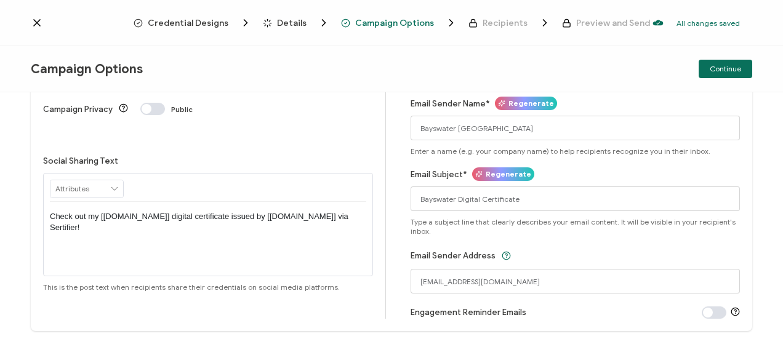
scroll to position [145, 0]
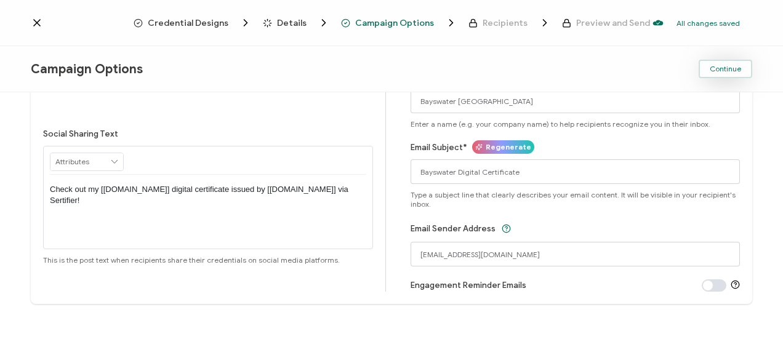
click at [720, 68] on span "Continue" at bounding box center [724, 68] width 31 height 7
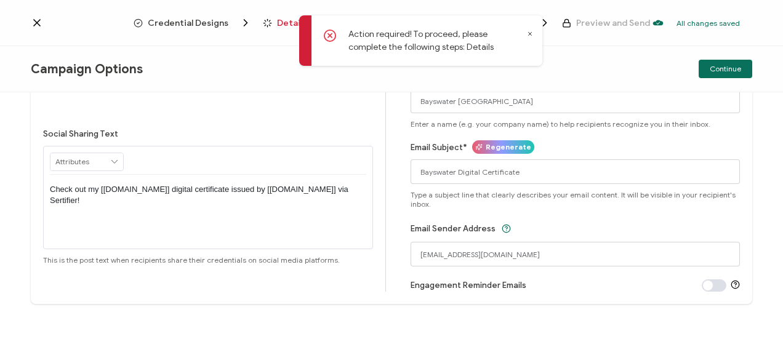
click at [486, 45] on p "Action required! To proceed, please complete the following steps: Details" at bounding box center [435, 41] width 175 height 26
click at [283, 23] on span "Details" at bounding box center [292, 22] width 30 height 9
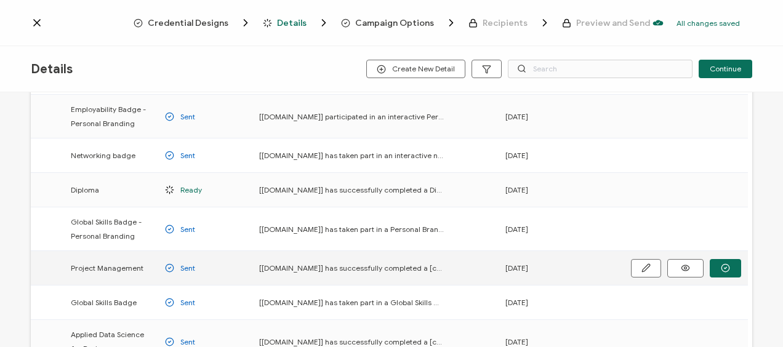
scroll to position [246, 0]
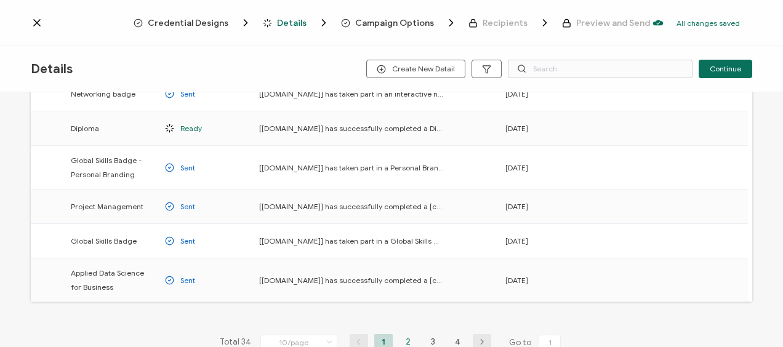
click at [404, 334] on li "2" at bounding box center [408, 341] width 18 height 15
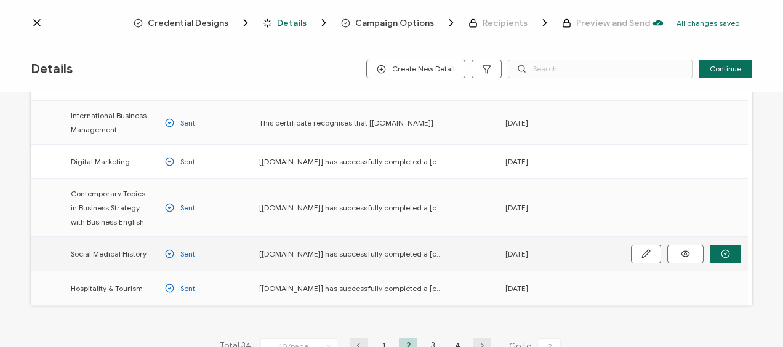
scroll to position [308, 0]
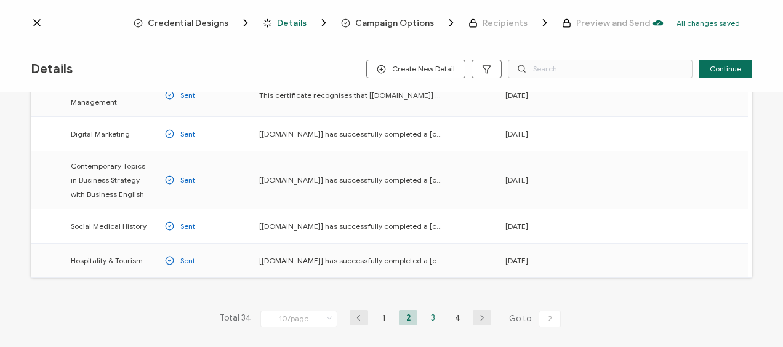
click at [424, 314] on li "3" at bounding box center [432, 317] width 18 height 15
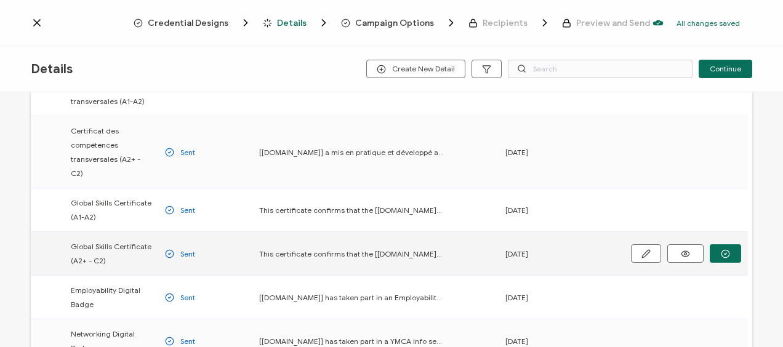
scroll to position [308, 0]
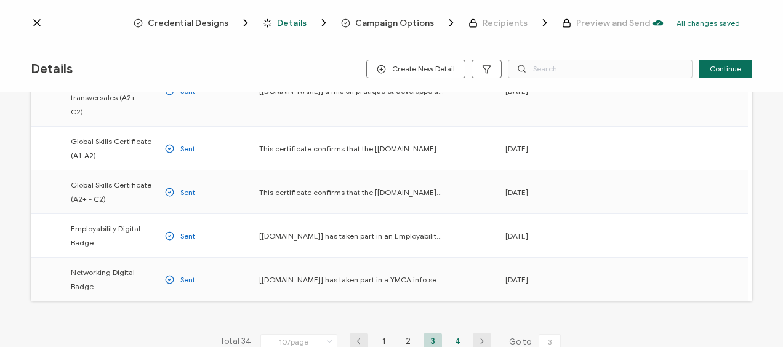
click at [455, 333] on li "4" at bounding box center [457, 340] width 18 height 15
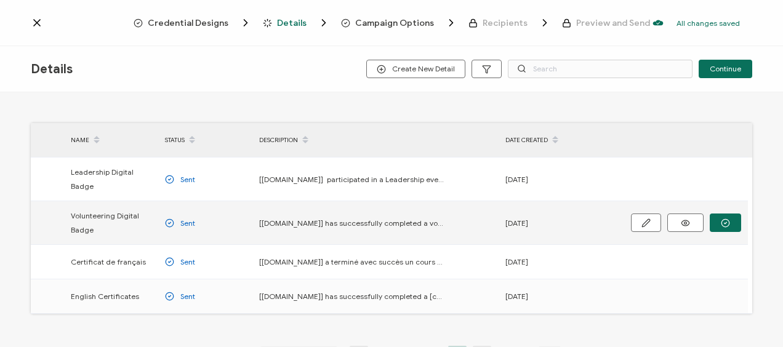
scroll to position [81, 0]
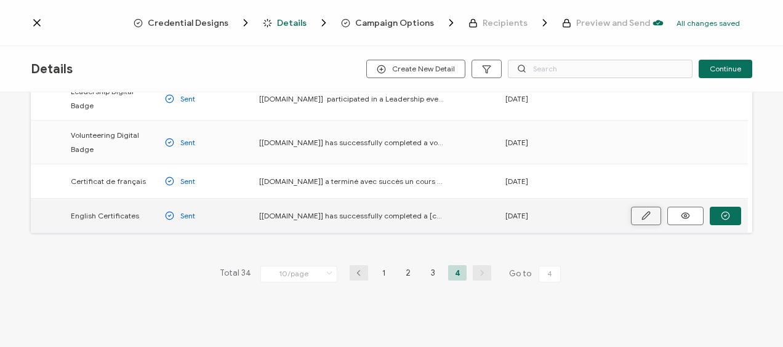
click at [0, 0] on icon "button" at bounding box center [0, 0] width 0 height 0
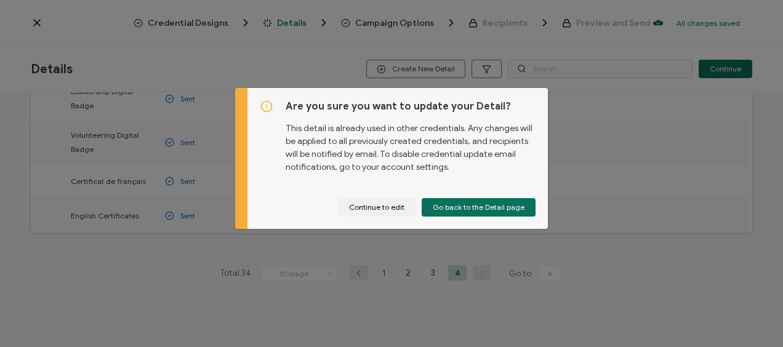
click at [613, 155] on div "Are you sure you want to update your Detail? This detail is already used in oth…" at bounding box center [391, 173] width 783 height 347
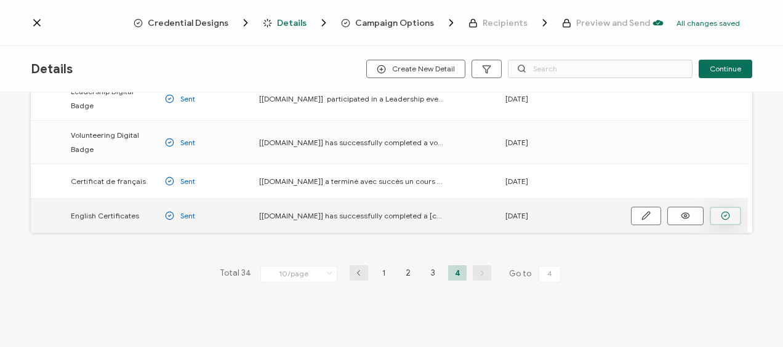
click at [0, 0] on icon "button" at bounding box center [0, 0] width 0 height 0
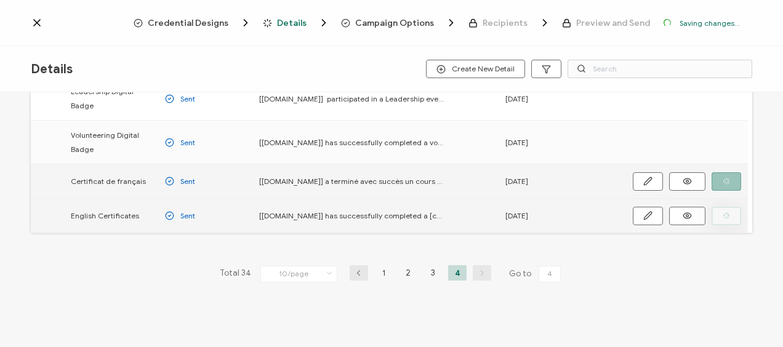
scroll to position [121, 0]
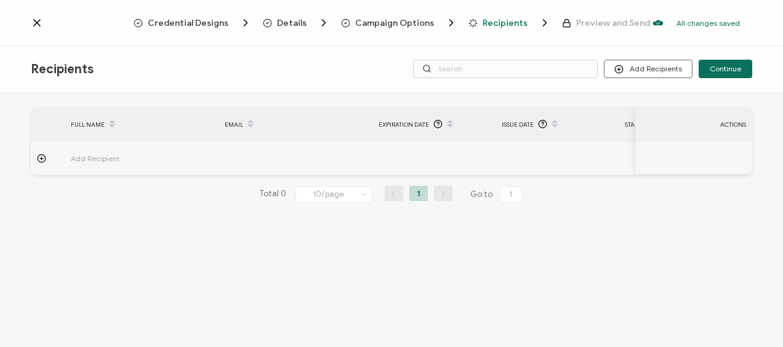
drag, startPoint x: 141, startPoint y: 254, endPoint x: 122, endPoint y: 210, distance: 48.5
click at [140, 254] on div "FULL NAME EMAIL Expiration Date Issue Date Start Date Finish Date CEFR Score Co…" at bounding box center [391, 221] width 783 height 258
click at [44, 154] on icon at bounding box center [41, 158] width 9 height 9
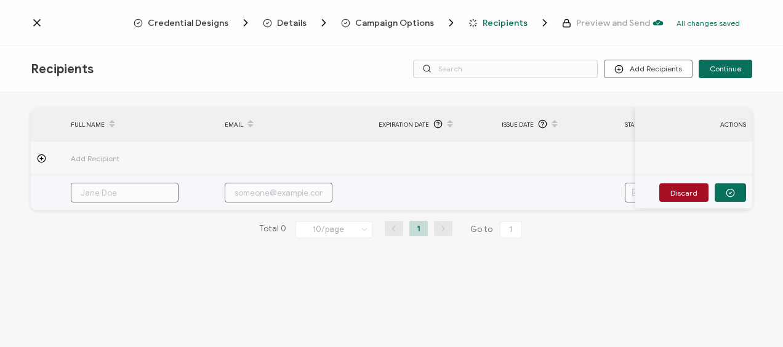
click at [105, 190] on input "text" at bounding box center [125, 193] width 108 height 20
click at [105, 188] on input "text" at bounding box center [125, 193] width 108 height 20
click at [125, 193] on input "text" at bounding box center [125, 193] width 108 height 20
paste input "[PERSON_NAME]"
type input "[PERSON_NAME]"
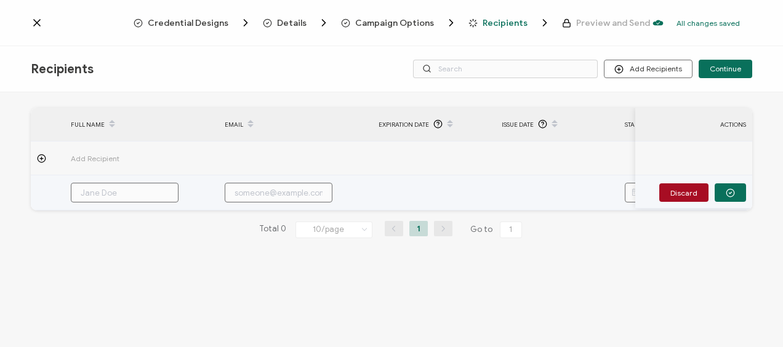
type input "[PERSON_NAME]"
click at [271, 194] on input "text" at bounding box center [279, 193] width 108 height 20
paste input "[EMAIL_ADDRESS][DOMAIN_NAME]"
type input "[EMAIL_ADDRESS][DOMAIN_NAME]"
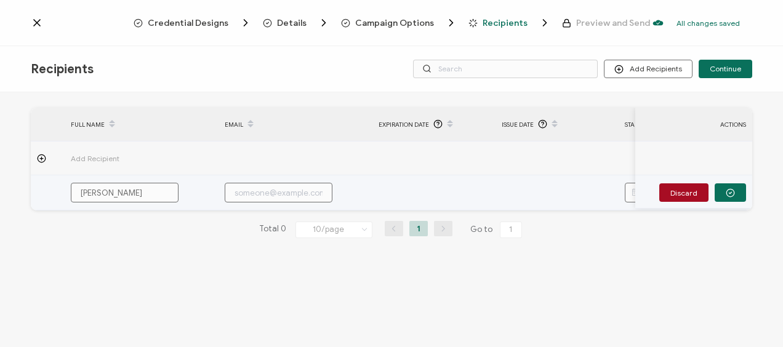
type input "[EMAIL_ADDRESS][DOMAIN_NAME]"
click at [732, 192] on icon "button" at bounding box center [729, 192] width 9 height 9
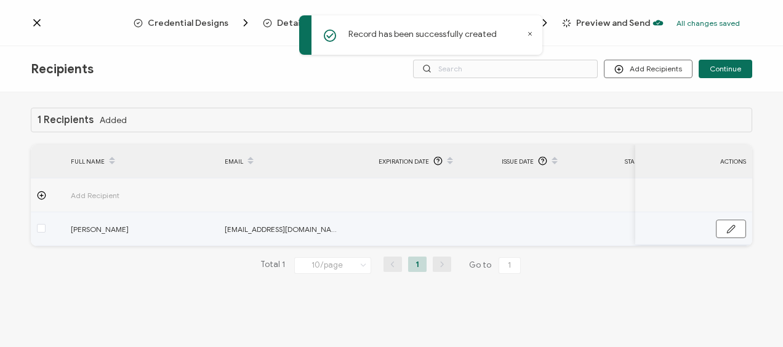
click at [412, 233] on td at bounding box center [433, 229] width 123 height 34
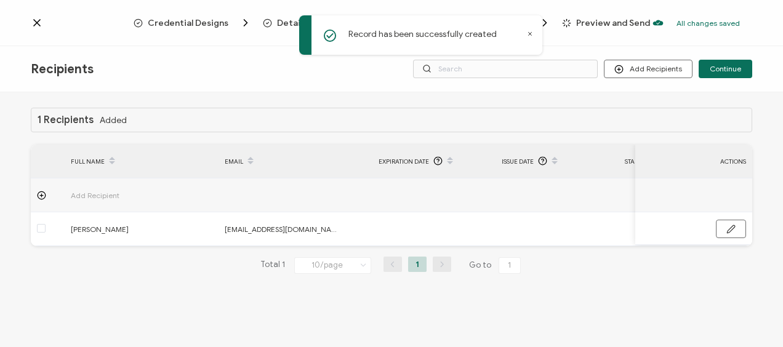
click at [415, 157] on span "Expiration Date" at bounding box center [403, 161] width 50 height 14
click at [514, 161] on span "Issue Date" at bounding box center [517, 161] width 32 height 14
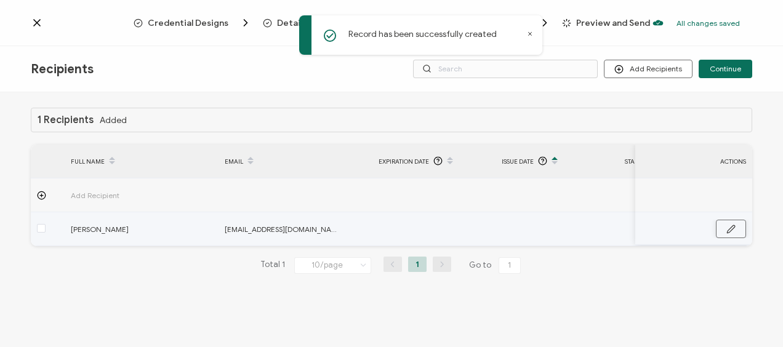
click at [730, 228] on icon "button" at bounding box center [730, 228] width 7 height 7
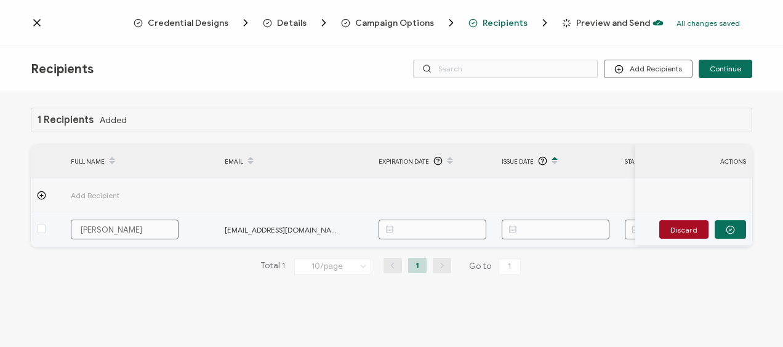
click at [514, 228] on icon at bounding box center [511, 230] width 15 height 20
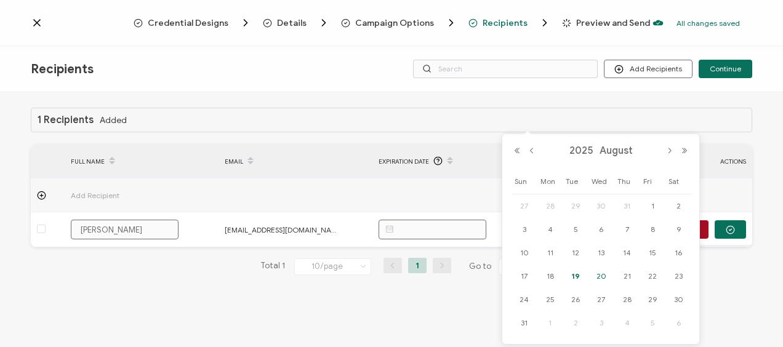
click at [603, 276] on span "20" at bounding box center [601, 276] width 15 height 15
type input "[DATE]"
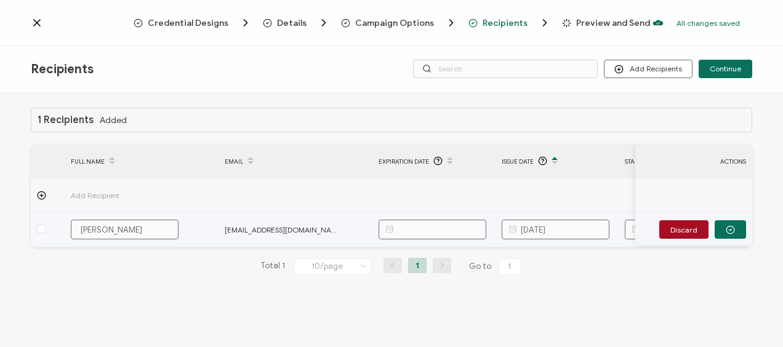
click at [628, 226] on icon at bounding box center [635, 230] width 15 height 20
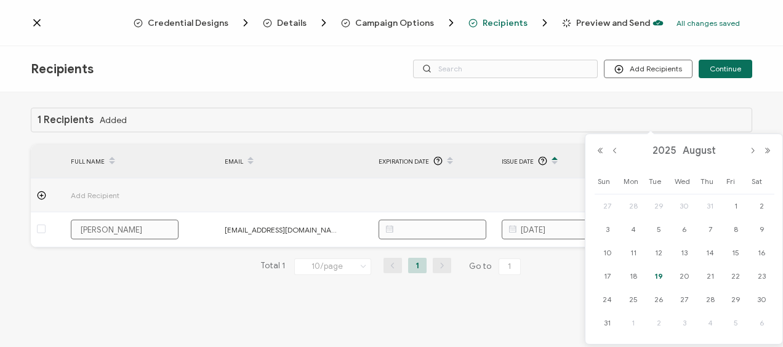
click at [546, 270] on div "Total 1 10/page 10/page 20/page 50/page 100/page 1 Go to 1" at bounding box center [391, 267] width 721 height 20
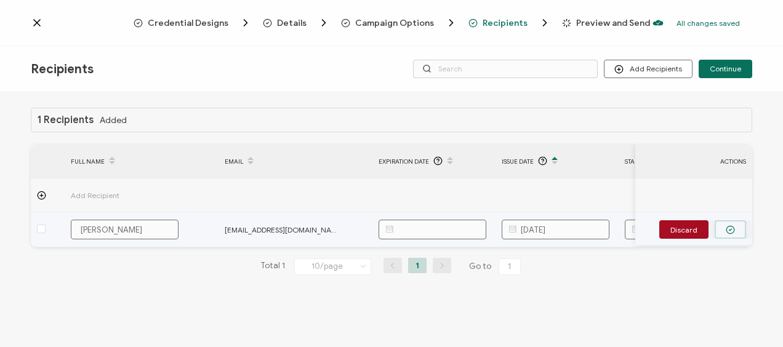
click at [727, 228] on icon "button" at bounding box center [729, 229] width 9 height 9
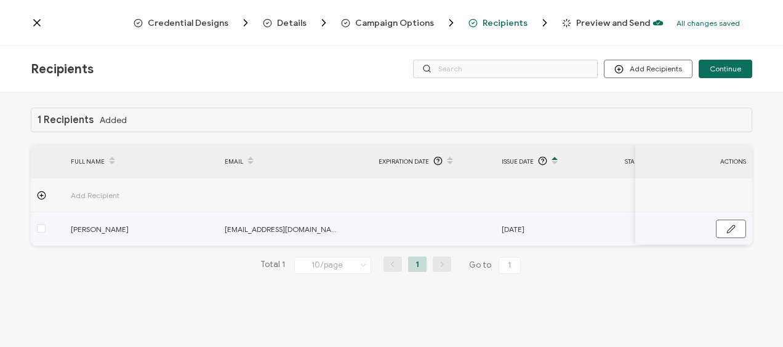
click at [414, 225] on td at bounding box center [433, 229] width 123 height 34
click at [728, 226] on icon "button" at bounding box center [730, 229] width 9 height 9
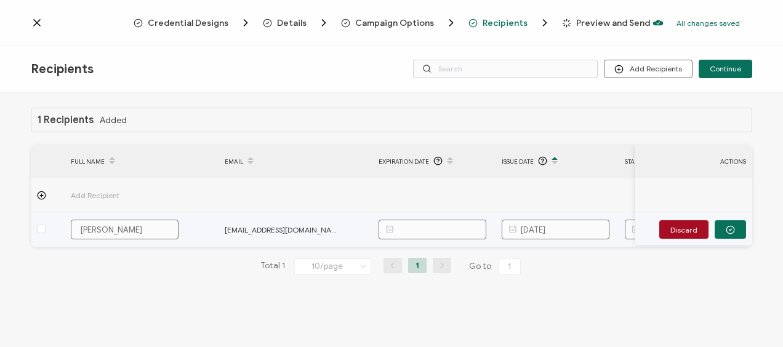
click at [388, 228] on icon at bounding box center [388, 230] width 15 height 20
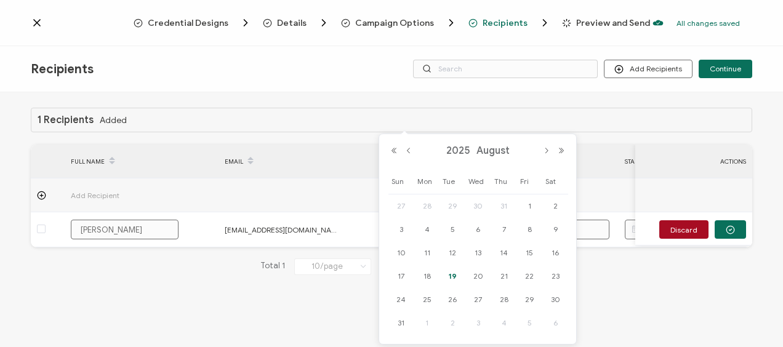
click at [293, 324] on div "1 Recipients Added FULL NAME EMAIL Expiration Date Issue Date Start Date Finish…" at bounding box center [391, 221] width 783 height 258
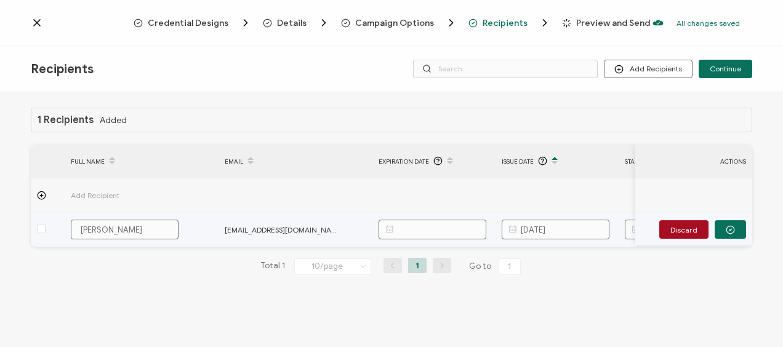
click at [632, 231] on icon at bounding box center [635, 230] width 15 height 20
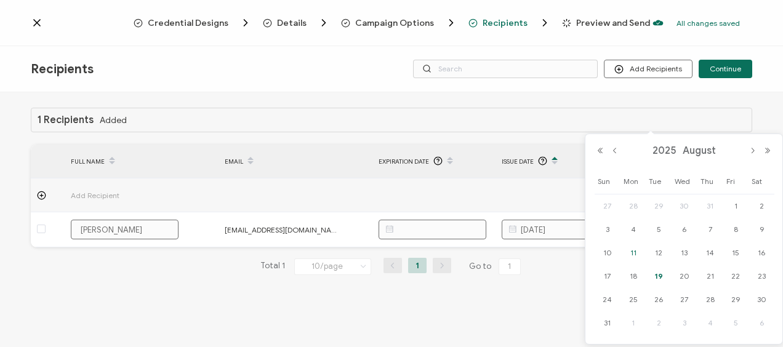
click at [631, 250] on span "11" at bounding box center [633, 252] width 15 height 15
type input "[DATE]"
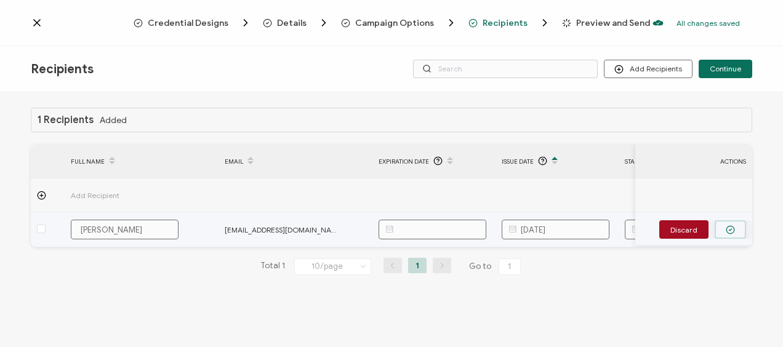
click at [735, 235] on button "button" at bounding box center [729, 229] width 31 height 18
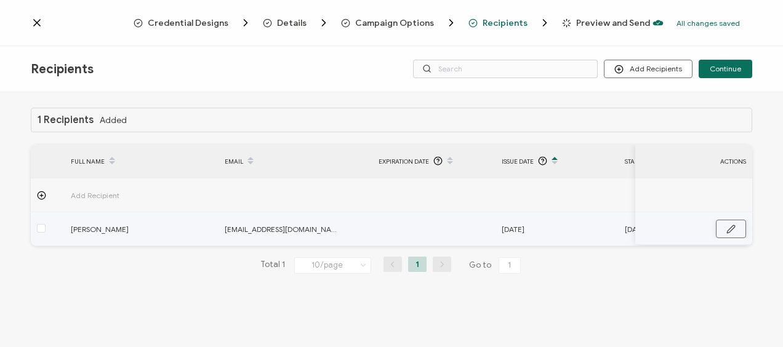
click at [741, 230] on button "button" at bounding box center [730, 229] width 30 height 18
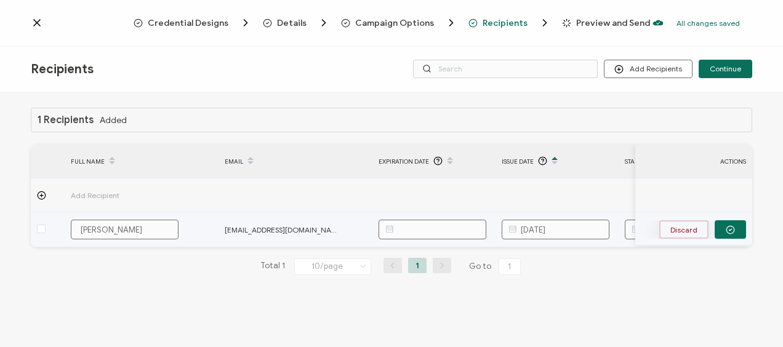
click at [688, 226] on button "Discard" at bounding box center [683, 229] width 49 height 18
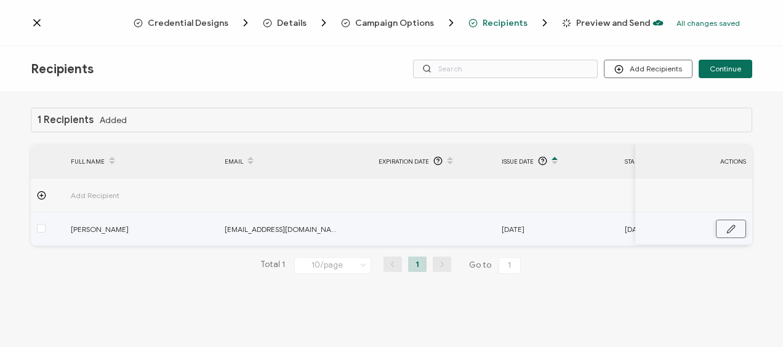
click at [731, 228] on icon "button" at bounding box center [730, 229] width 9 height 9
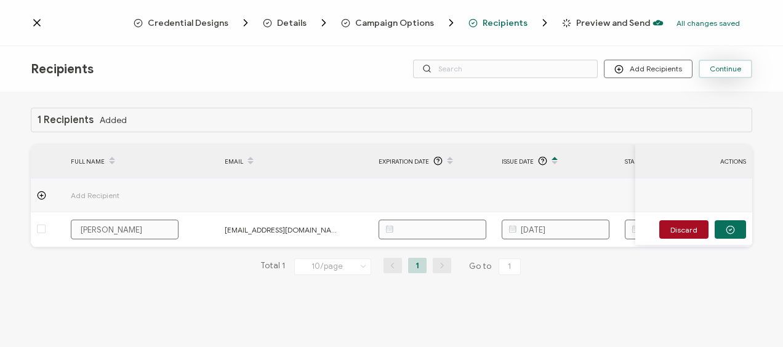
click at [730, 73] on span "Continue" at bounding box center [724, 68] width 31 height 7
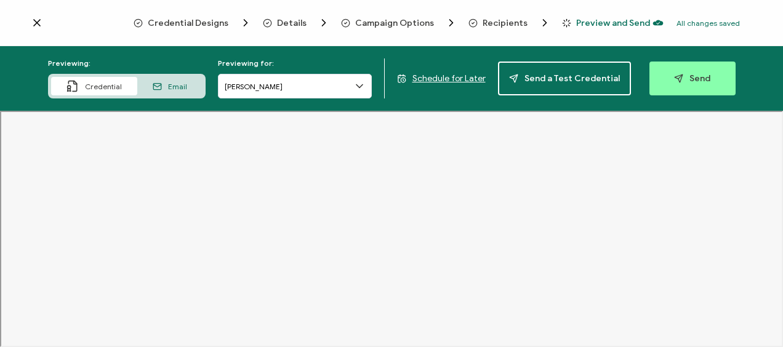
click at [102, 82] on span "Credential" at bounding box center [103, 86] width 37 height 9
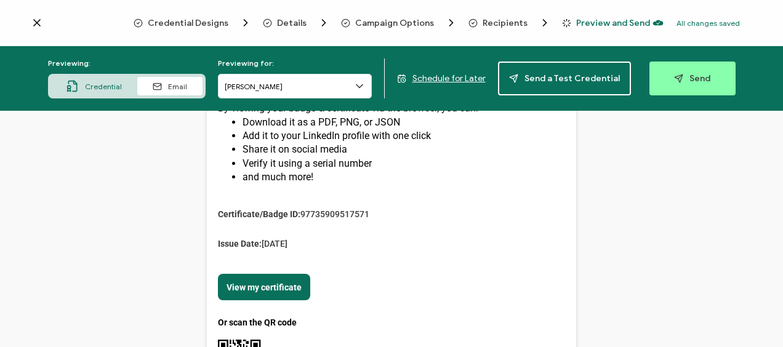
scroll to position [431, 0]
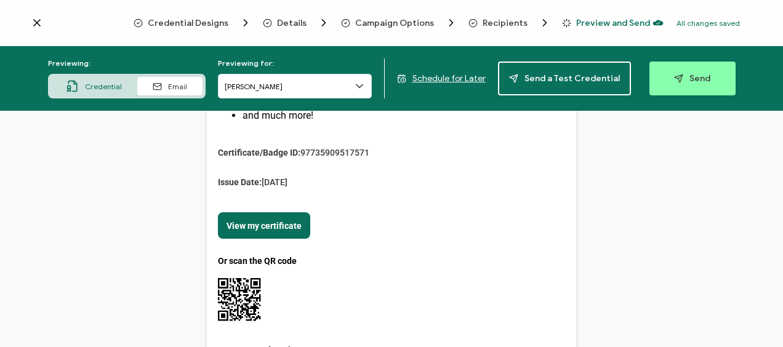
click at [275, 225] on link "View my certificate" at bounding box center [263, 226] width 75 height 10
click at [246, 221] on link "View my certificate" at bounding box center [263, 226] width 75 height 10
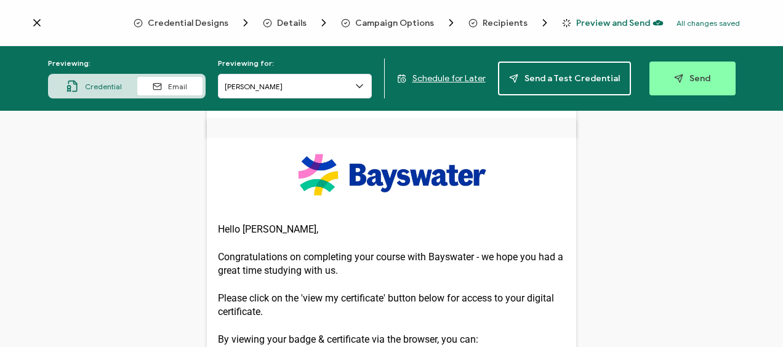
scroll to position [22, 0]
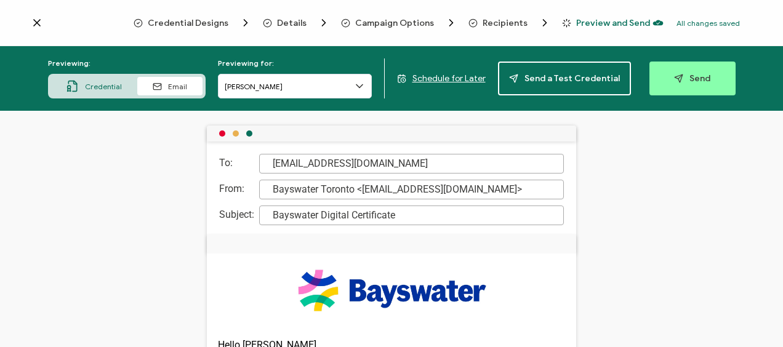
click at [428, 79] on span "Schedule for Later" at bounding box center [448, 78] width 73 height 10
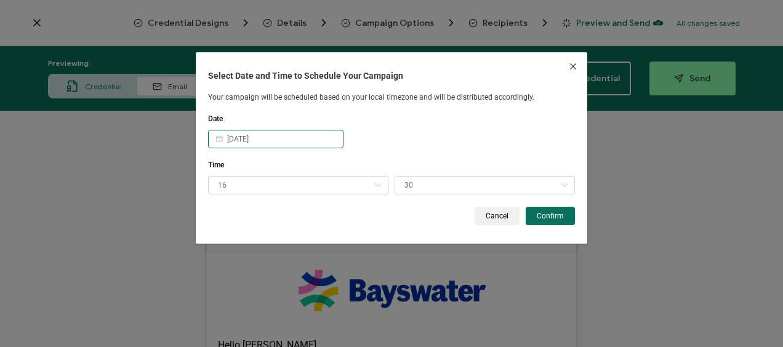
click at [261, 138] on body "Credential Designs Details Campaign Options Recipients Preview and Send All cha…" at bounding box center [391, 173] width 783 height 347
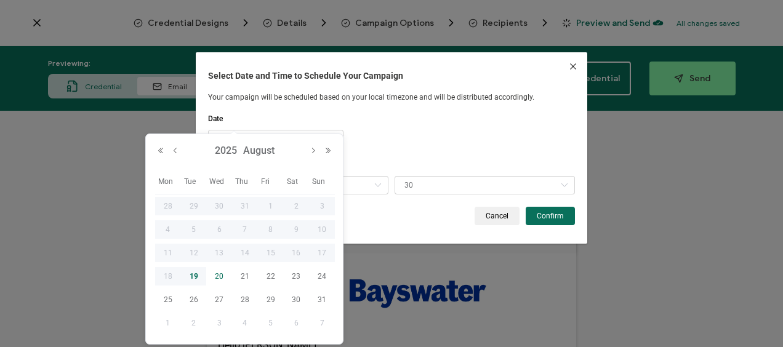
click at [219, 277] on span "20" at bounding box center [219, 276] width 15 height 15
type input "[DATE]"
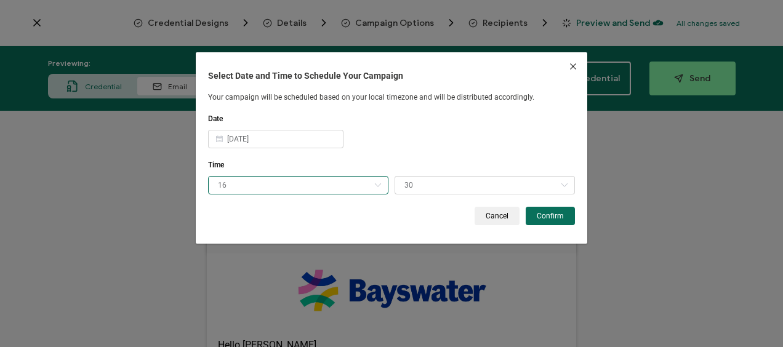
click at [242, 180] on input "16" at bounding box center [298, 185] width 180 height 18
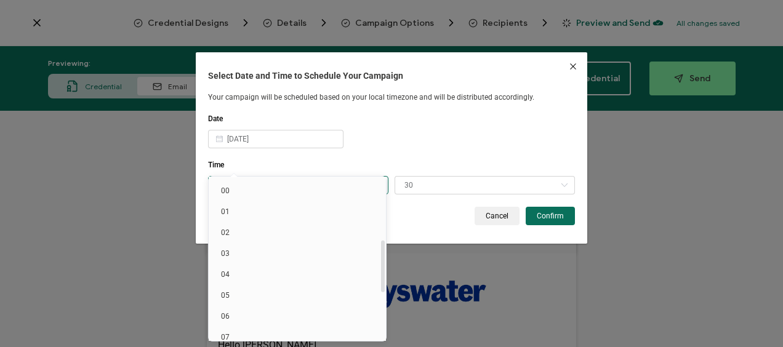
scroll to position [197, 0]
click at [228, 243] on span "12" at bounding box center [225, 245] width 9 height 9
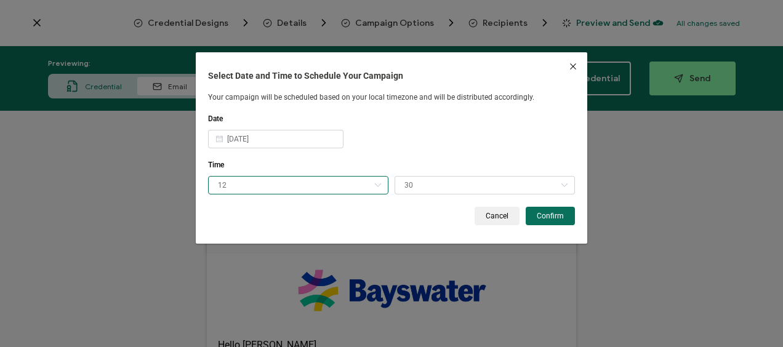
click at [233, 183] on input "12" at bounding box center [298, 185] width 180 height 18
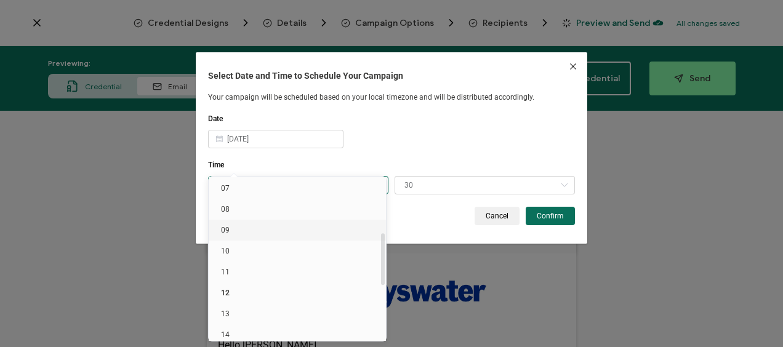
scroll to position [175, 0]
click at [230, 324] on li "15" at bounding box center [299, 329] width 181 height 21
type input "15"
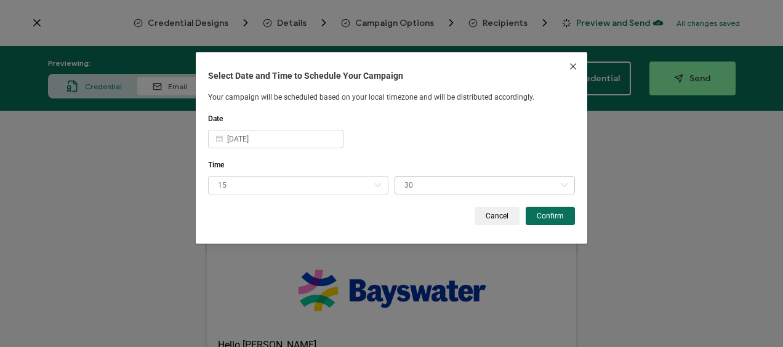
click at [564, 185] on icon "dialog" at bounding box center [563, 185] width 15 height 18
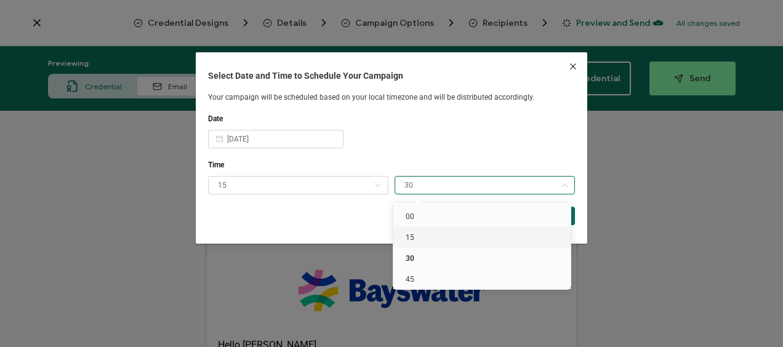
click at [413, 236] on span "15" at bounding box center [409, 237] width 9 height 9
type input "15"
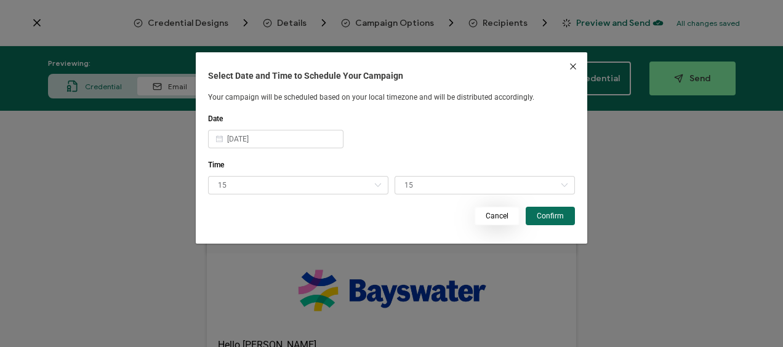
click at [496, 217] on span "Cancel" at bounding box center [496, 215] width 23 height 7
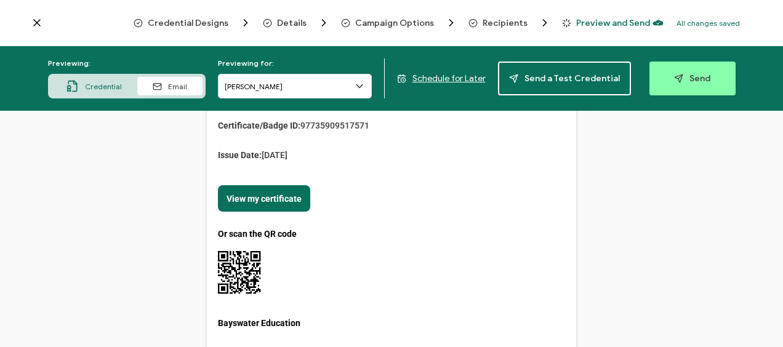
scroll to position [453, 0]
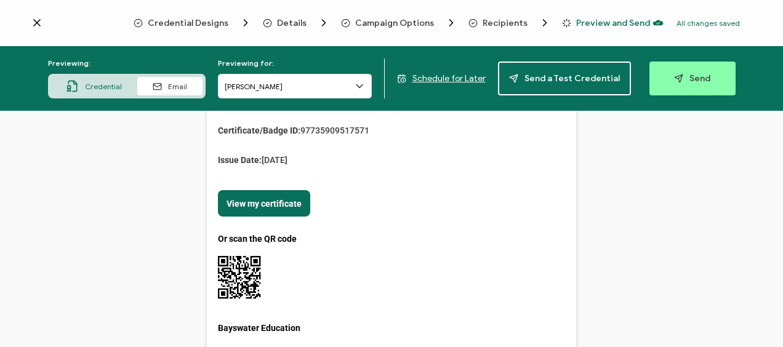
click at [608, 24] on span "Preview and Send" at bounding box center [613, 22] width 74 height 9
click at [514, 22] on span "Recipients" at bounding box center [504, 22] width 45 height 9
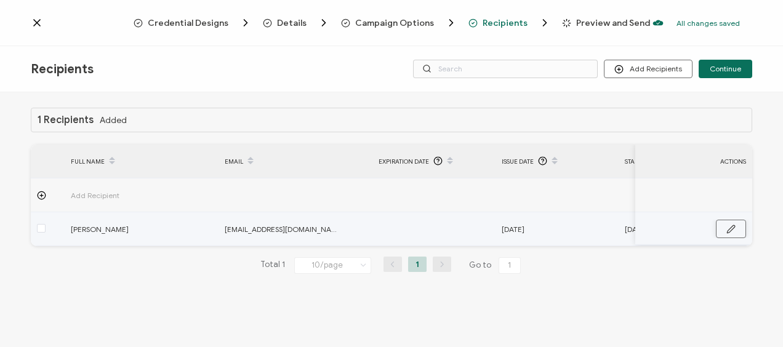
click at [738, 225] on button "button" at bounding box center [730, 229] width 30 height 18
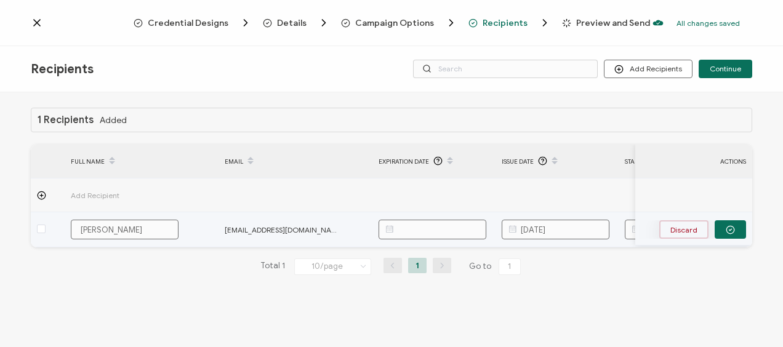
click at [680, 229] on button "Discard" at bounding box center [683, 229] width 49 height 18
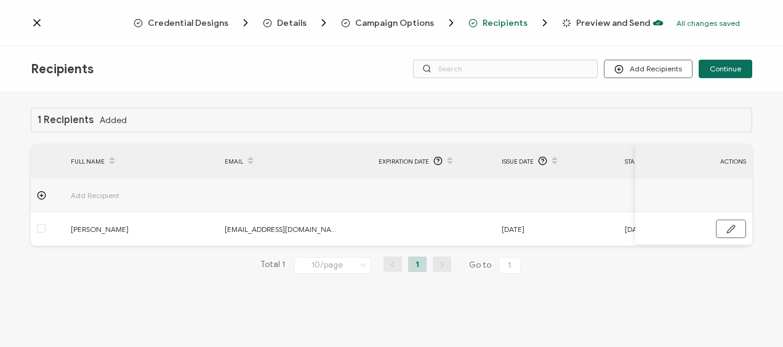
click at [546, 305] on div "1 Recipients Added FULL NAME EMAIL Expiration Date Issue Date Start Date Finish…" at bounding box center [391, 221] width 783 height 258
click at [39, 195] on icon at bounding box center [41, 195] width 9 height 9
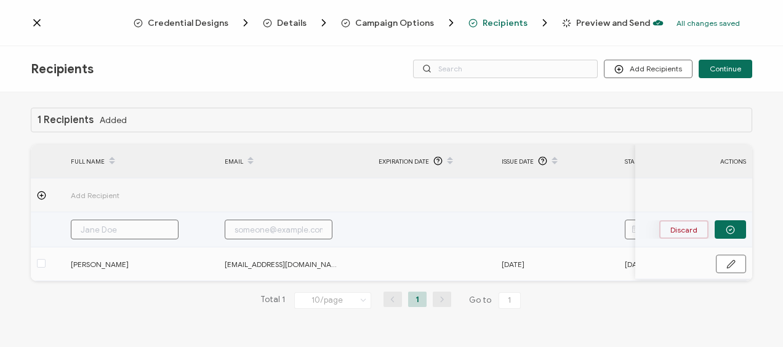
click at [690, 234] on button "Discard" at bounding box center [683, 229] width 49 height 18
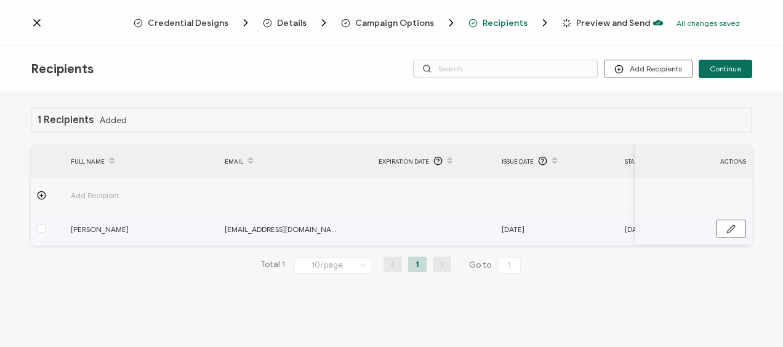
click at [514, 232] on span "[DATE]" at bounding box center [512, 229] width 23 height 14
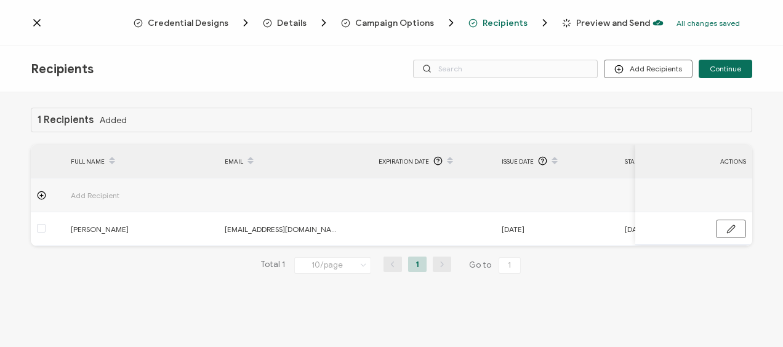
click at [555, 158] on icon at bounding box center [554, 157] width 6 height 6
click at [365, 265] on icon at bounding box center [363, 265] width 12 height 14
click at [655, 70] on button "Add Recipients" at bounding box center [648, 69] width 89 height 18
click at [658, 101] on span "Upload Recipients" at bounding box center [664, 101] width 62 height 9
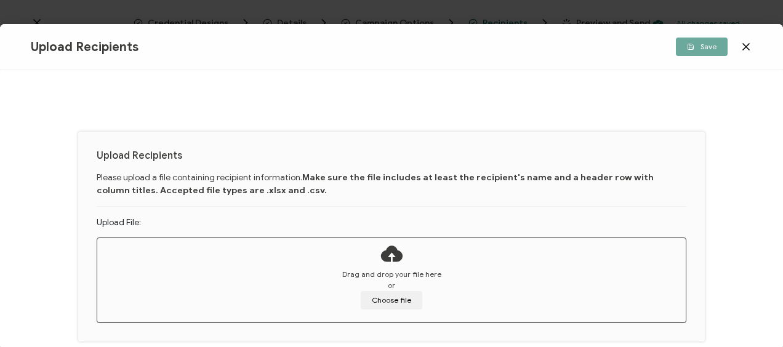
click at [742, 47] on icon at bounding box center [745, 47] width 12 height 12
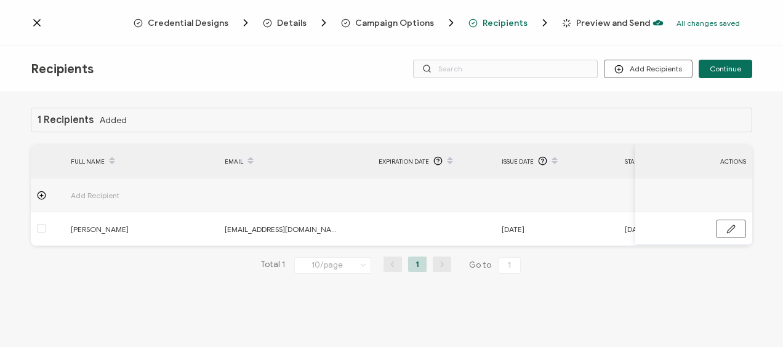
click at [94, 308] on div "1 Recipients Added FULL NAME EMAIL Expiration Date Issue Date Start Date Finish…" at bounding box center [391, 221] width 783 height 258
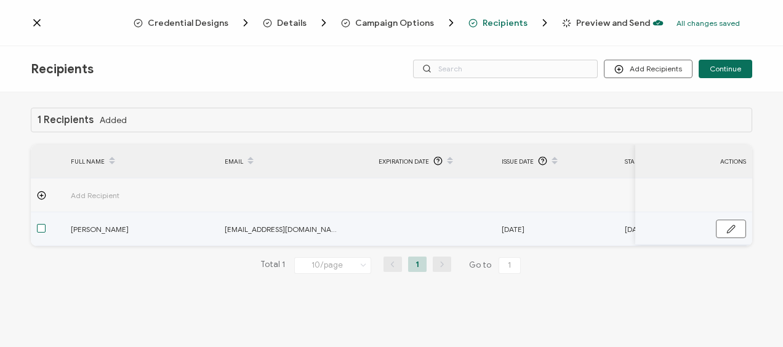
click at [41, 229] on span at bounding box center [41, 228] width 9 height 9
click at [46, 224] on input "checkbox" at bounding box center [46, 224] width 0 height 0
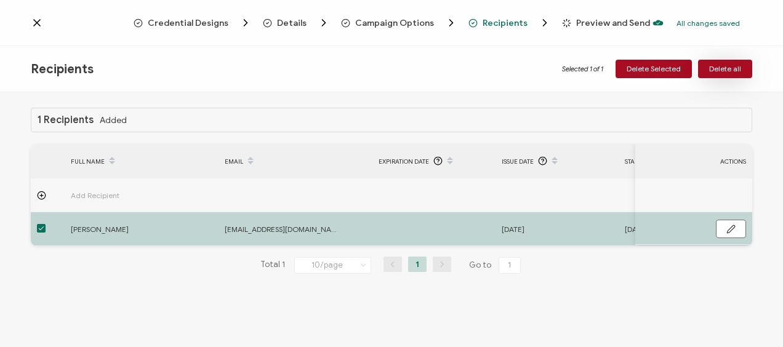
click at [743, 66] on button "Delete all" at bounding box center [725, 69] width 54 height 18
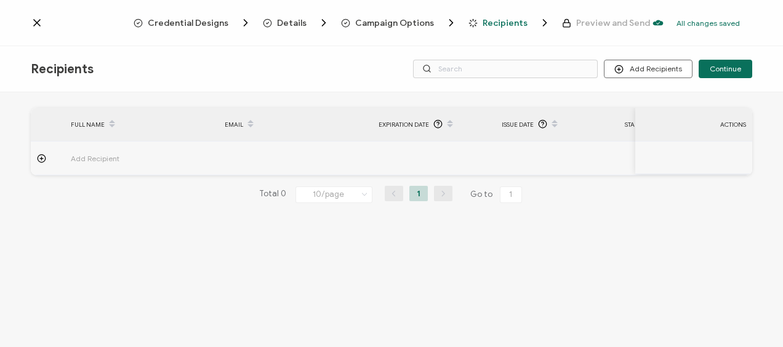
click at [424, 274] on div "FULL NAME EMAIL Expiration Date Issue Date Start Date Finish Date CEFR Score Co…" at bounding box center [391, 221] width 783 height 258
click at [485, 238] on div "FULL NAME EMAIL Expiration Date Issue Date Start Date Finish Date CEFR Score Co…" at bounding box center [391, 221] width 783 height 258
